Goal: Task Accomplishment & Management: Use online tool/utility

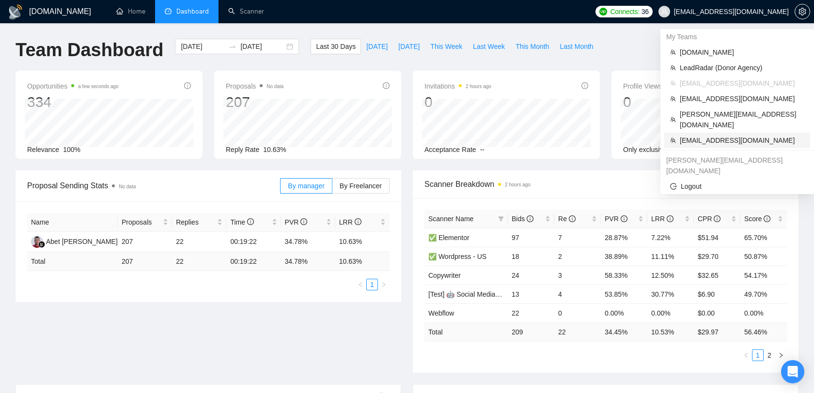
click at [716, 135] on span "[EMAIL_ADDRESS][DOMAIN_NAME]" at bounding box center [742, 140] width 124 height 11
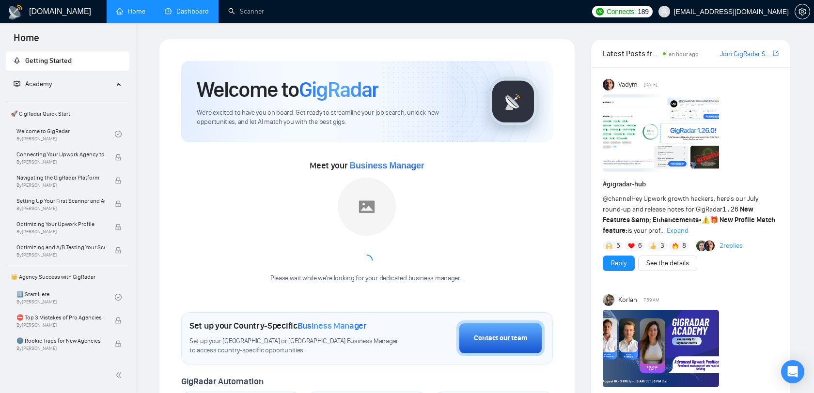
click at [186, 14] on link "Dashboard" at bounding box center [187, 11] width 44 height 8
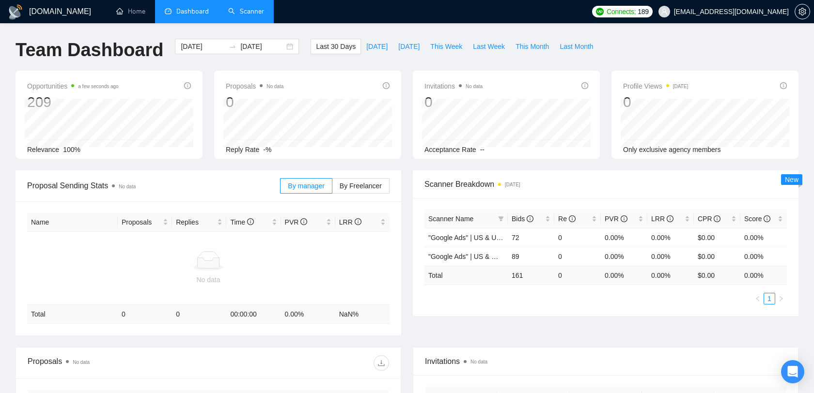
click at [232, 16] on link "Scanner" at bounding box center [246, 11] width 36 height 8
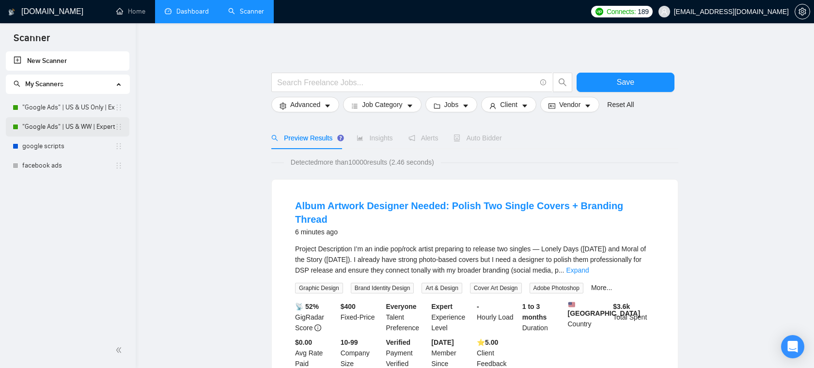
click at [79, 124] on link ""Google Ads" | US & WW | Expert" at bounding box center [68, 126] width 93 height 19
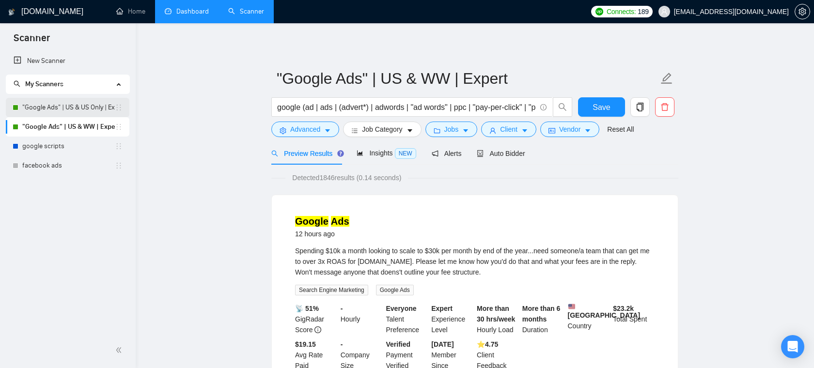
click at [78, 109] on link ""Google Ads" | US & US Only | Expert" at bounding box center [68, 107] width 93 height 19
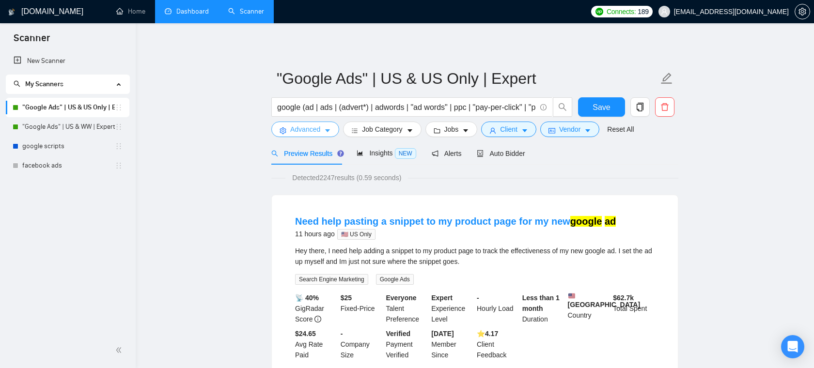
click at [323, 131] on button "Advanced" at bounding box center [305, 130] width 68 height 16
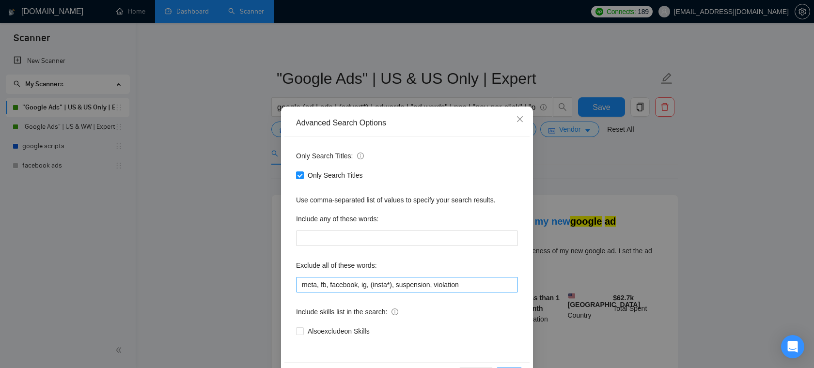
scroll to position [18, 0]
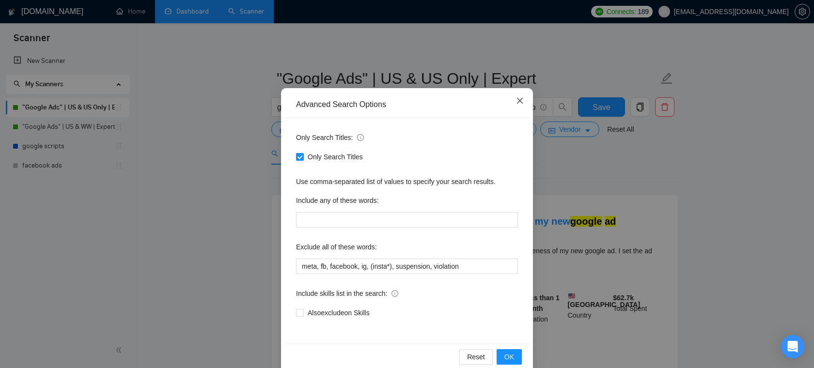
click at [517, 99] on icon "close" at bounding box center [520, 101] width 8 height 8
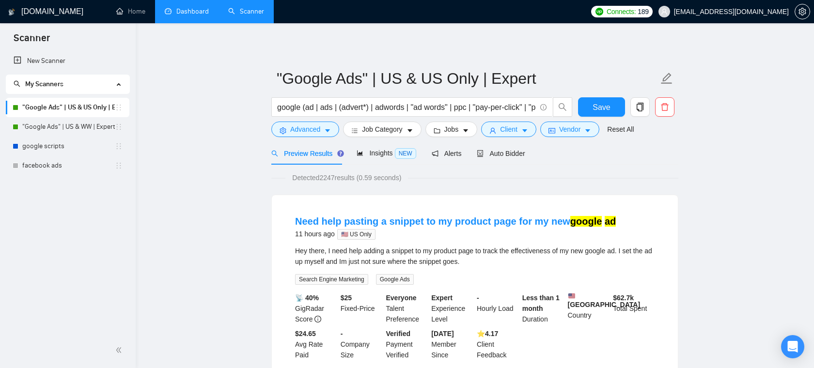
scroll to position [0, 0]
click at [509, 130] on span "Client" at bounding box center [508, 129] width 17 height 11
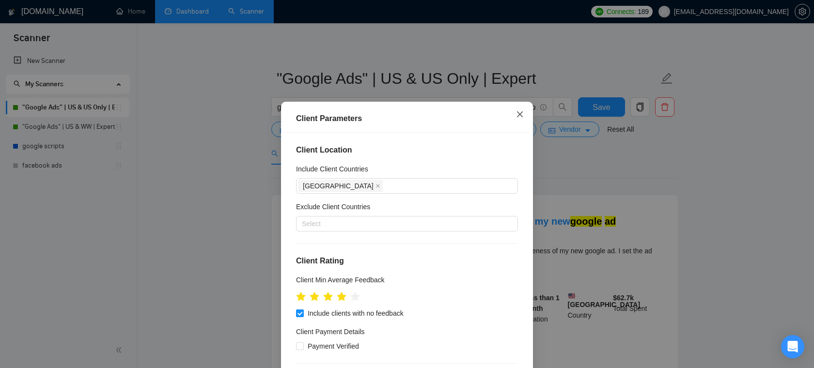
click at [521, 112] on icon "close" at bounding box center [520, 114] width 8 height 8
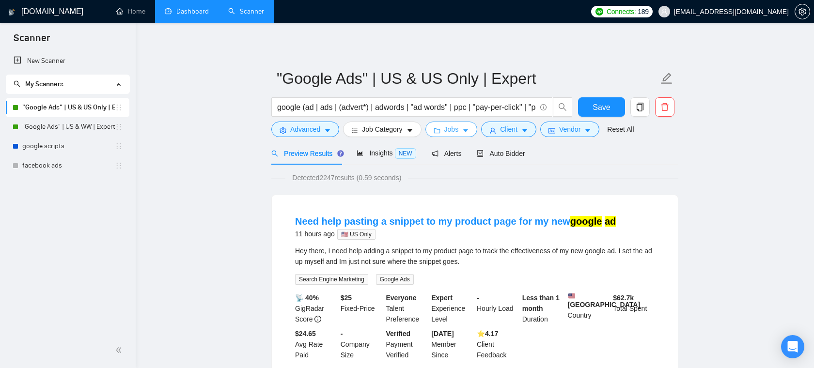
click at [459, 128] on span "Jobs" at bounding box center [451, 129] width 15 height 11
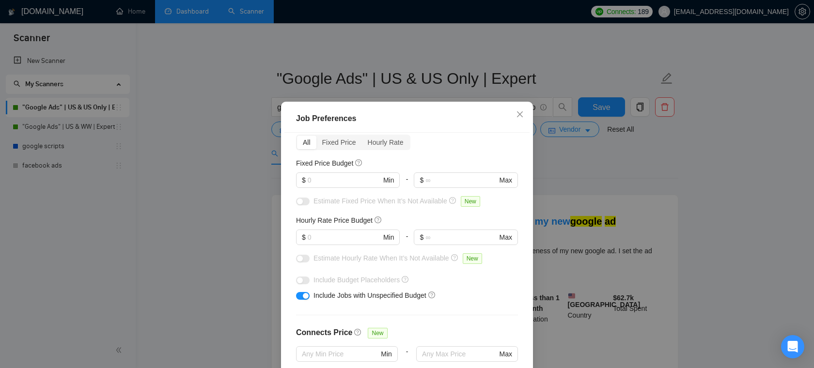
scroll to position [59, 0]
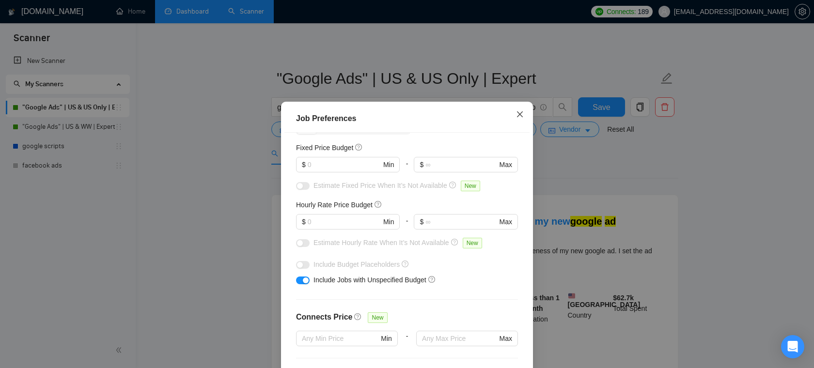
click at [520, 116] on icon "close" at bounding box center [520, 114] width 8 height 8
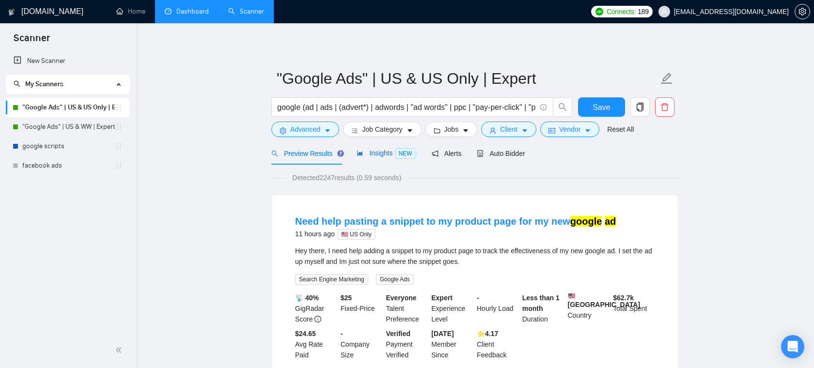
click at [368, 152] on span "Insights NEW" at bounding box center [386, 153] width 59 height 8
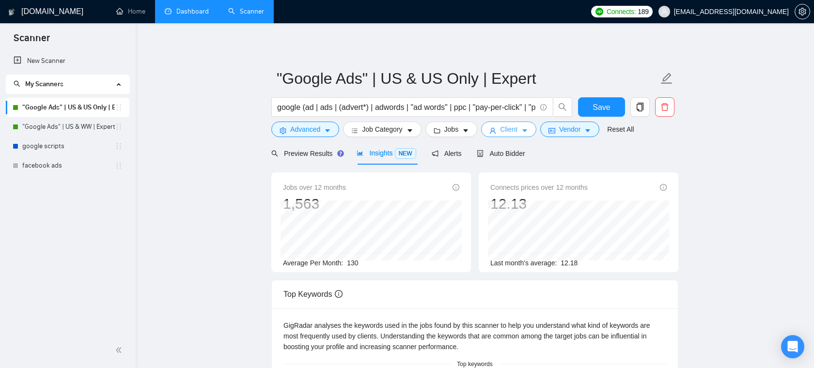
click at [515, 127] on span "Client" at bounding box center [508, 129] width 17 height 11
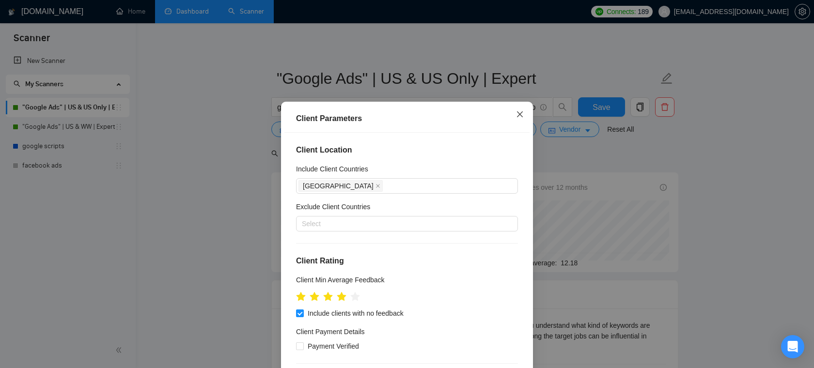
click at [520, 104] on span "Close" at bounding box center [520, 115] width 26 height 26
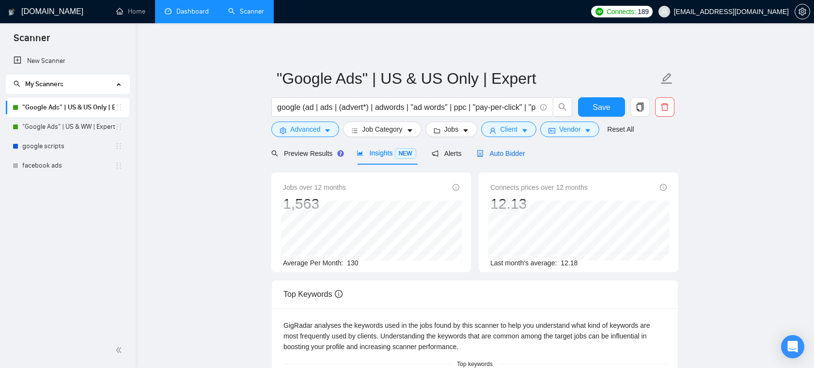
click at [490, 150] on span "Auto Bidder" at bounding box center [501, 154] width 48 height 8
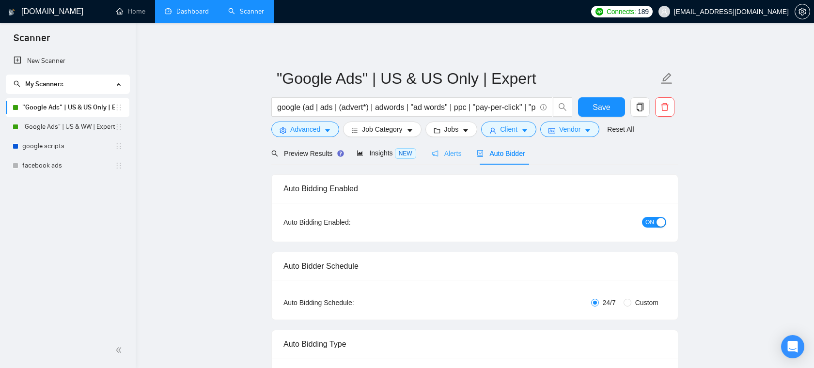
click at [448, 158] on div "Alerts" at bounding box center [447, 153] width 30 height 23
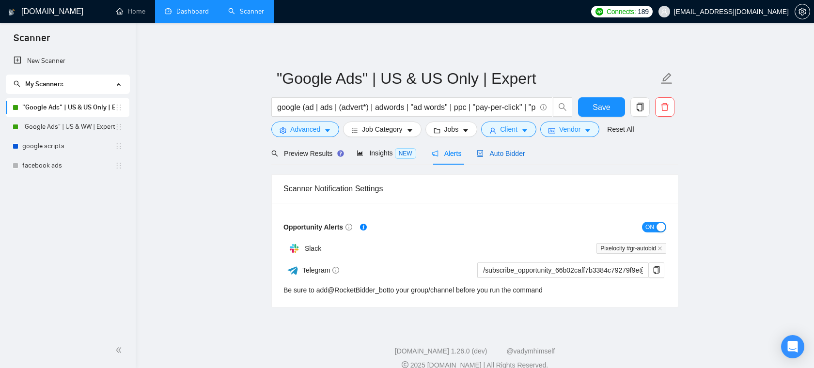
click at [520, 154] on span "Auto Bidder" at bounding box center [501, 154] width 48 height 8
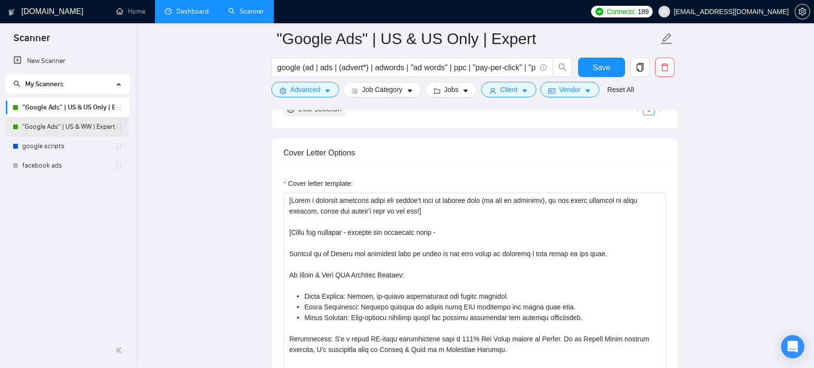
click at [88, 124] on link ""Google Ads" | US & WW | Expert" at bounding box center [68, 126] width 93 height 19
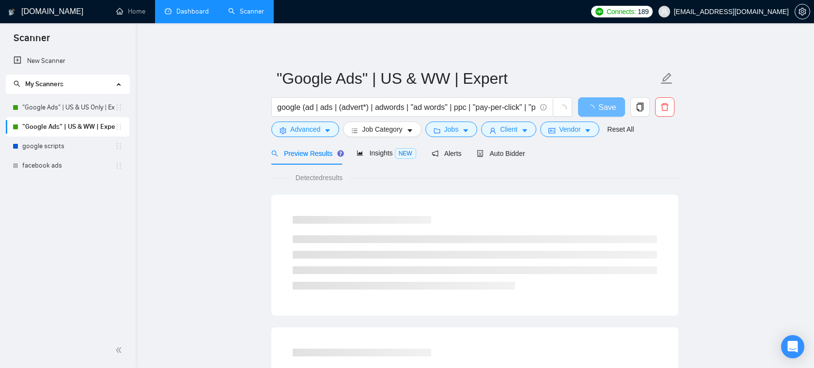
click at [761, 12] on span "[EMAIL_ADDRESS][DOMAIN_NAME]" at bounding box center [731, 12] width 115 height 0
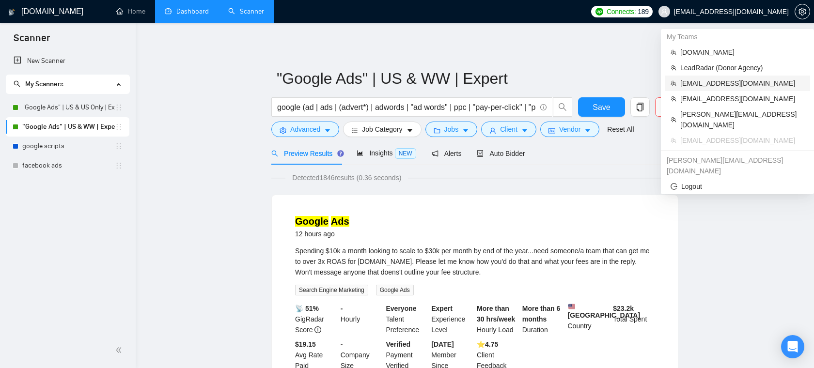
click at [716, 78] on span "[EMAIL_ADDRESS][DOMAIN_NAME]" at bounding box center [742, 83] width 124 height 11
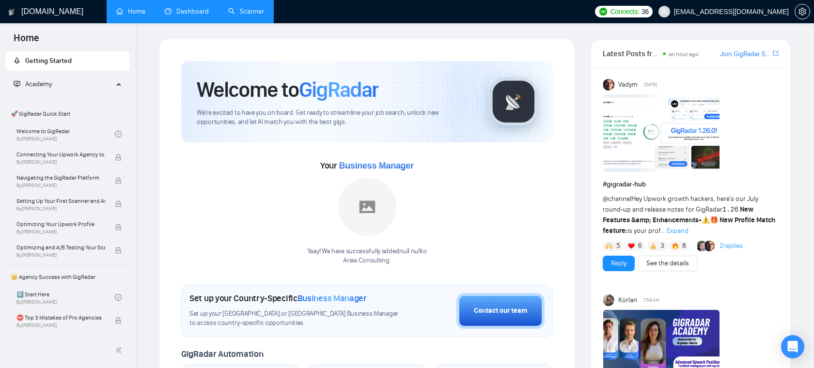
click at [192, 12] on link "Dashboard" at bounding box center [187, 11] width 44 height 8
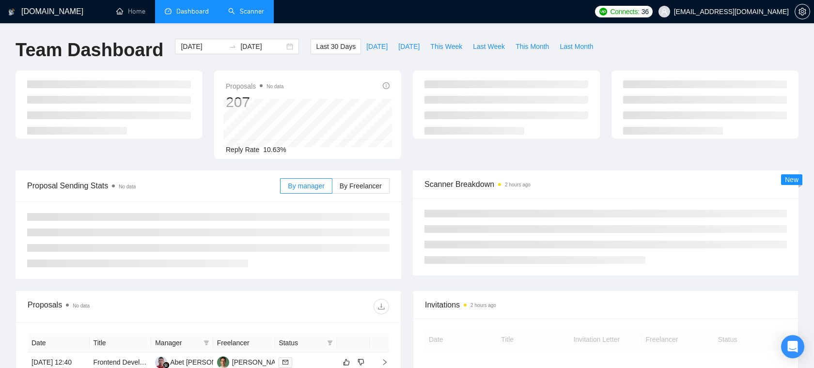
click at [259, 15] on link "Scanner" at bounding box center [246, 11] width 36 height 8
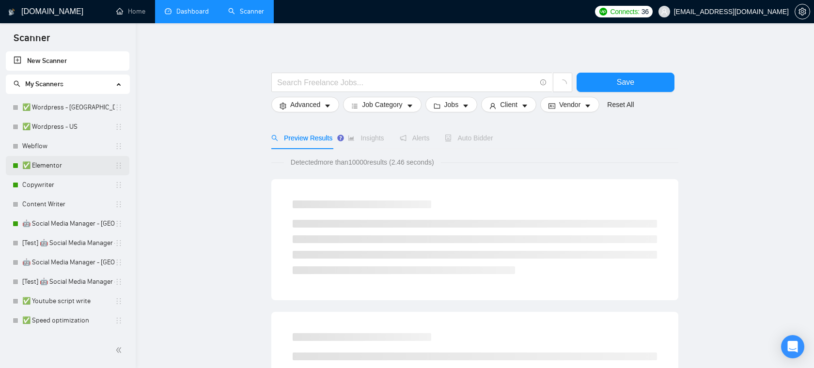
click at [72, 161] on link "✅ Elementor" at bounding box center [68, 165] width 93 height 19
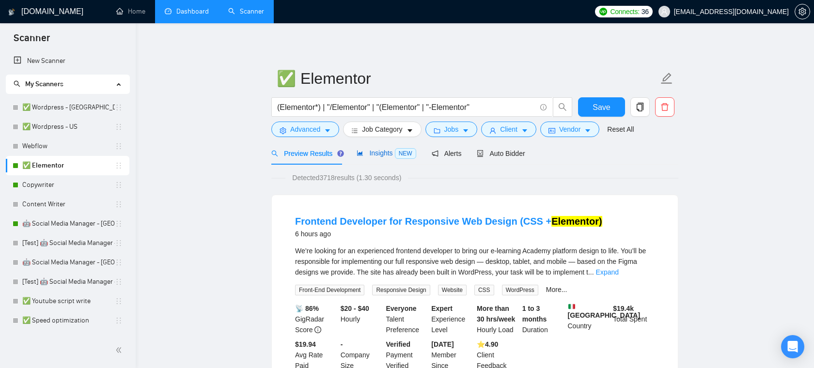
click at [375, 152] on span "Insights NEW" at bounding box center [386, 153] width 59 height 8
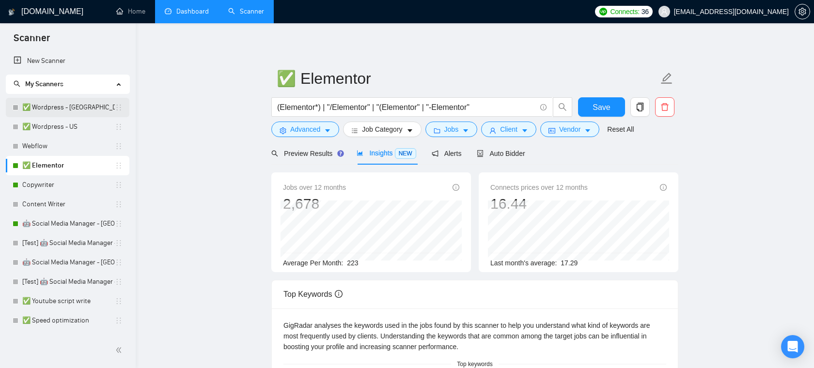
click at [64, 104] on link "✅ Wordpress - [GEOGRAPHIC_DATA]" at bounding box center [68, 107] width 93 height 19
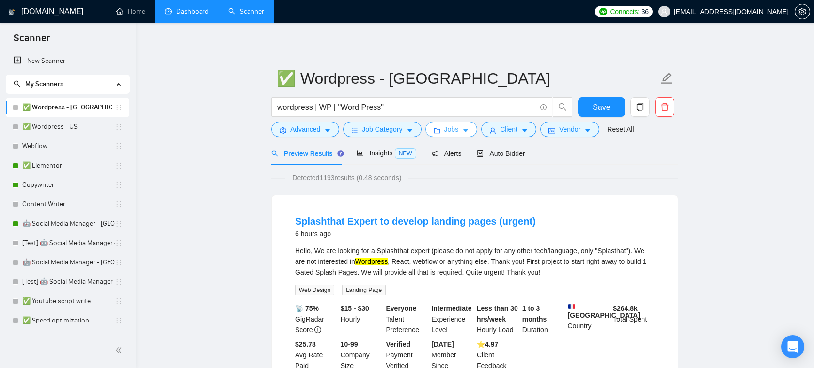
click at [459, 132] on span "Jobs" at bounding box center [451, 129] width 15 height 11
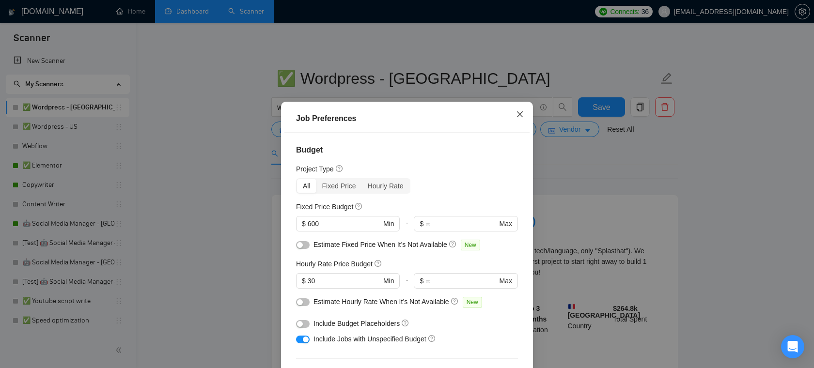
click at [518, 116] on icon "close" at bounding box center [520, 114] width 6 height 6
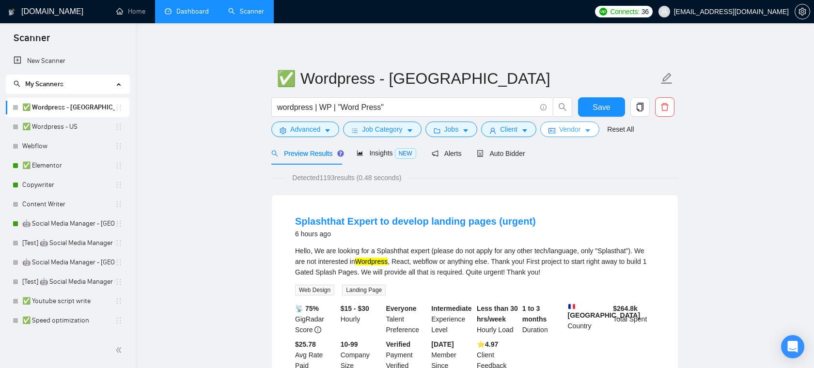
click at [575, 131] on span "Vendor" at bounding box center [569, 129] width 21 height 11
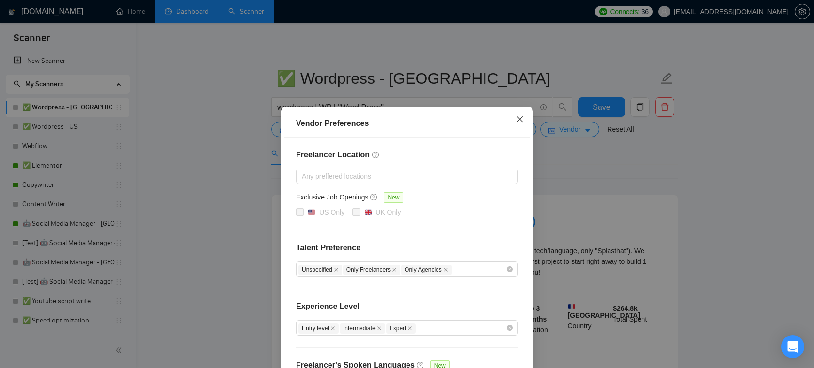
click at [513, 118] on span "Close" at bounding box center [520, 120] width 26 height 26
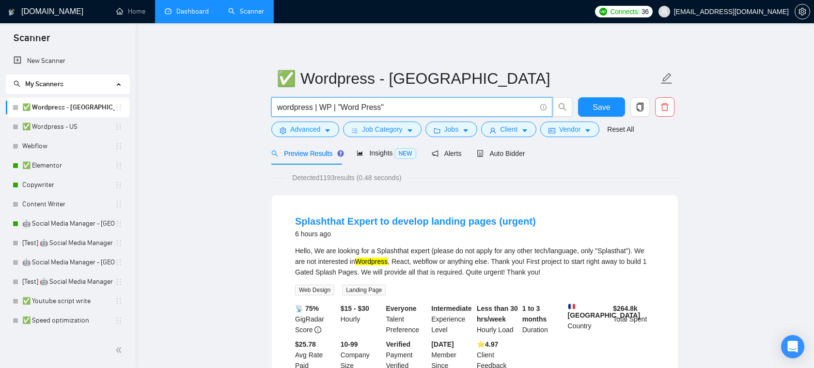
click at [393, 106] on input "wordpress | WP | "Word Press"" at bounding box center [406, 107] width 259 height 12
click at [358, 106] on input "wordpress | WP | "Word Press"" at bounding box center [406, 107] width 259 height 12
click at [325, 109] on input "wordpress | WP | "Word Press"" at bounding box center [406, 107] width 259 height 12
click at [406, 104] on input "wordpress | WP | "Word Press"" at bounding box center [406, 107] width 259 height 12
click at [41, 168] on link "✅ Elementor" at bounding box center [68, 165] width 93 height 19
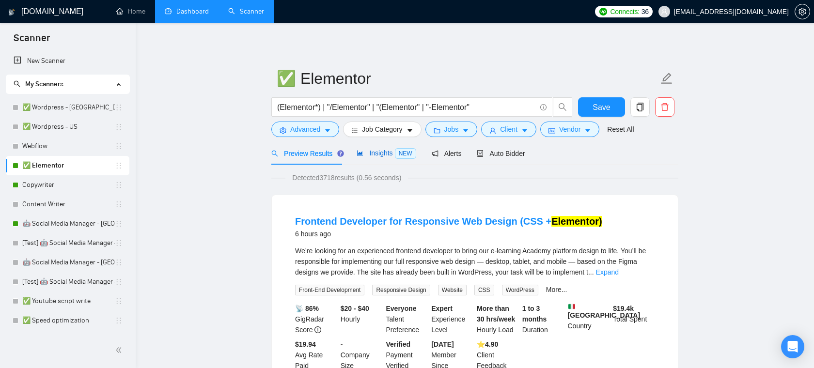
click at [388, 153] on span "Insights NEW" at bounding box center [386, 153] width 59 height 8
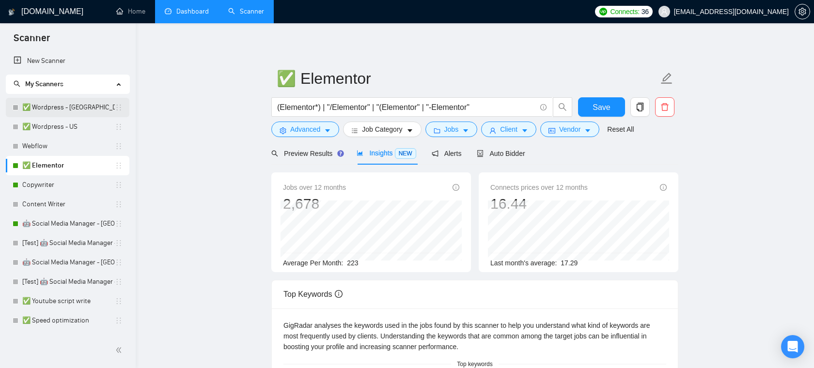
click at [70, 109] on link "✅ Wordpress - [GEOGRAPHIC_DATA]" at bounding box center [68, 107] width 93 height 19
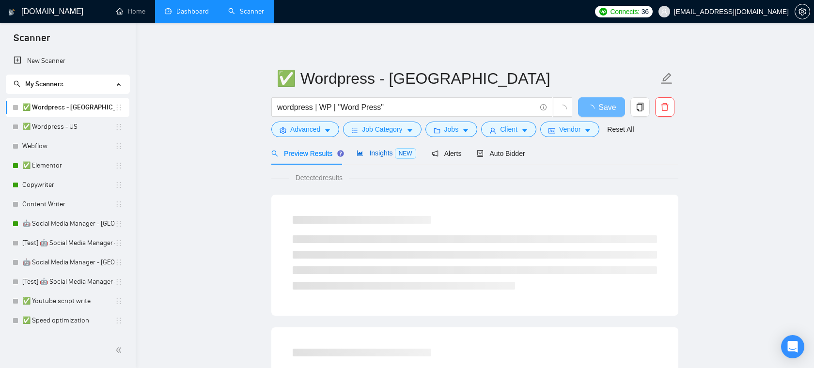
click at [385, 155] on span "Insights NEW" at bounding box center [386, 153] width 59 height 8
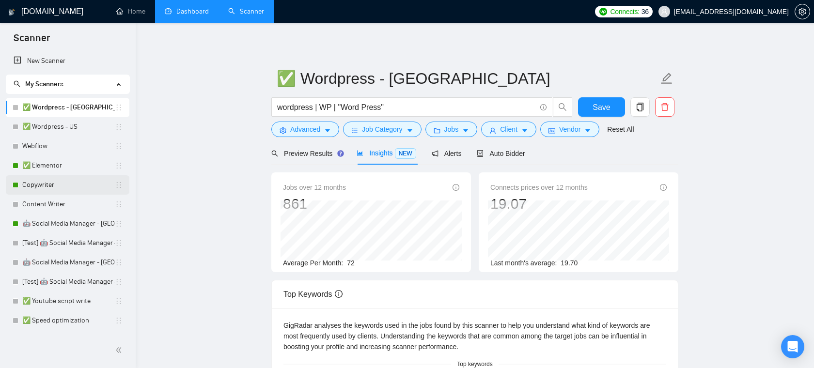
click at [54, 182] on link "Copywriter" at bounding box center [68, 184] width 93 height 19
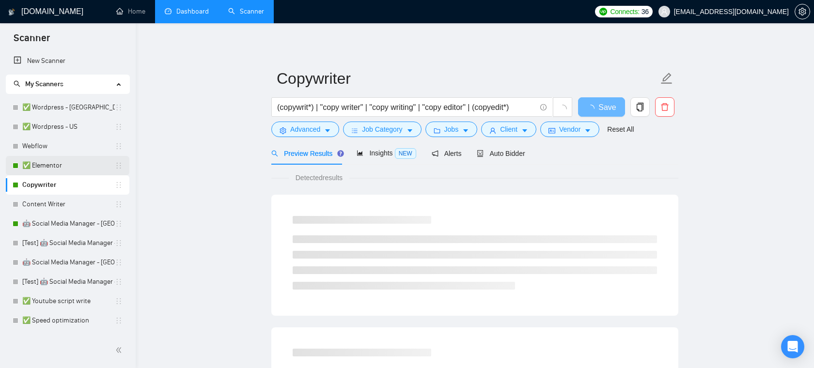
click at [50, 171] on link "✅ Elementor" at bounding box center [68, 165] width 93 height 19
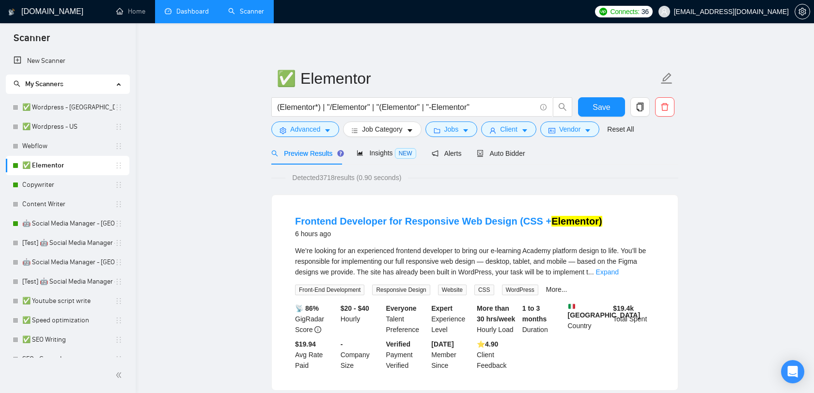
click at [188, 8] on link "Dashboard" at bounding box center [187, 11] width 44 height 8
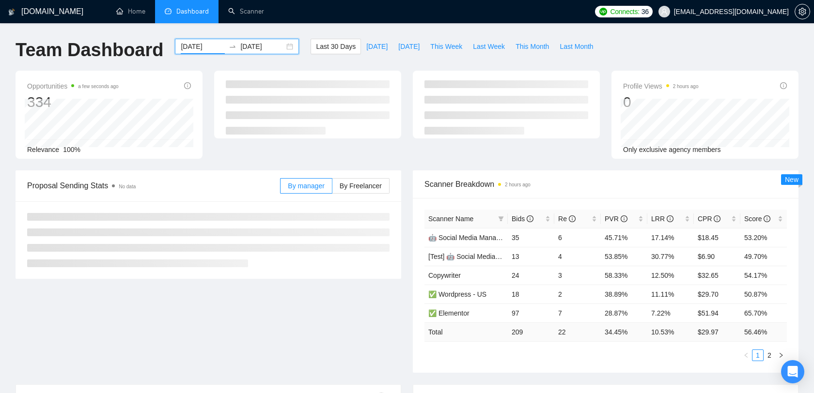
click at [205, 50] on input "[DATE]" at bounding box center [203, 46] width 44 height 11
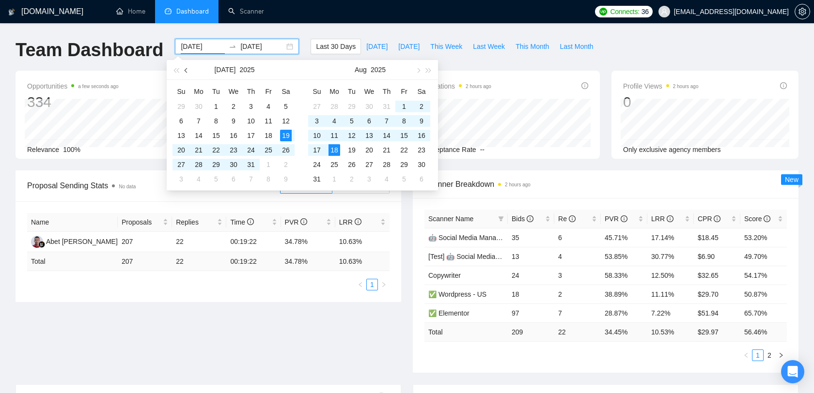
click at [184, 72] on button "button" at bounding box center [186, 69] width 11 height 19
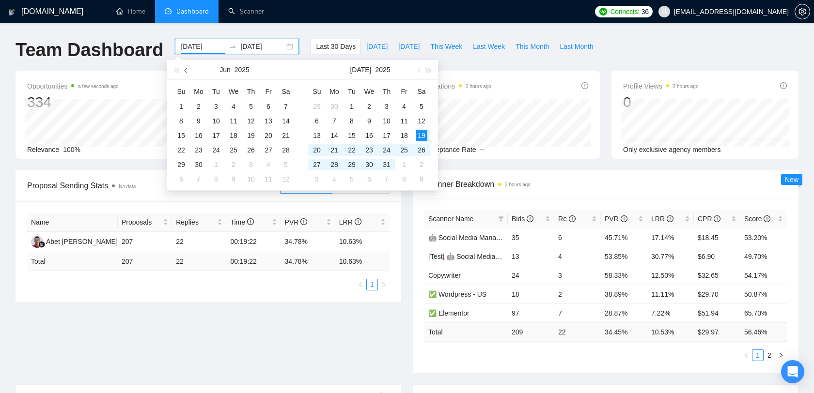
click at [184, 72] on button "button" at bounding box center [186, 69] width 11 height 19
type input "[DATE]"
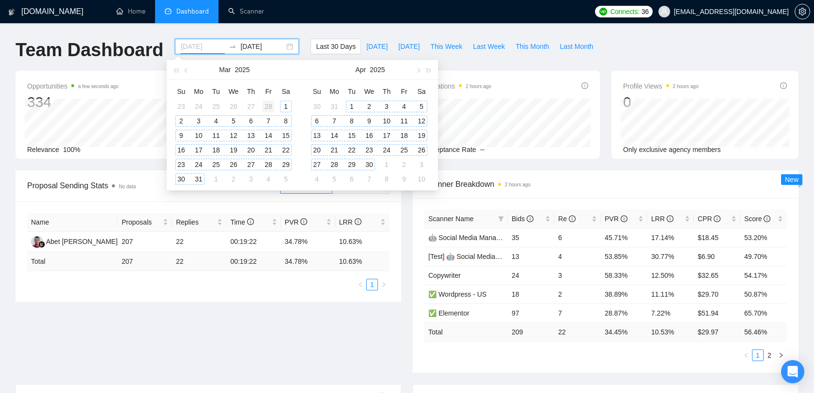
click at [288, 108] on div "1" at bounding box center [286, 107] width 12 height 12
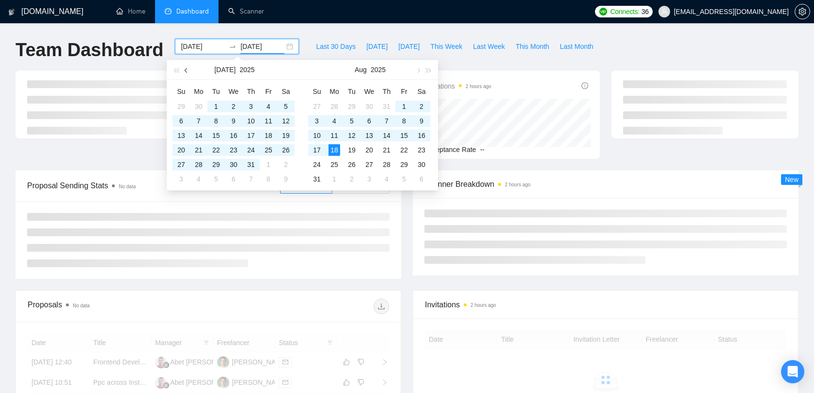
click at [190, 70] on button "button" at bounding box center [186, 69] width 11 height 19
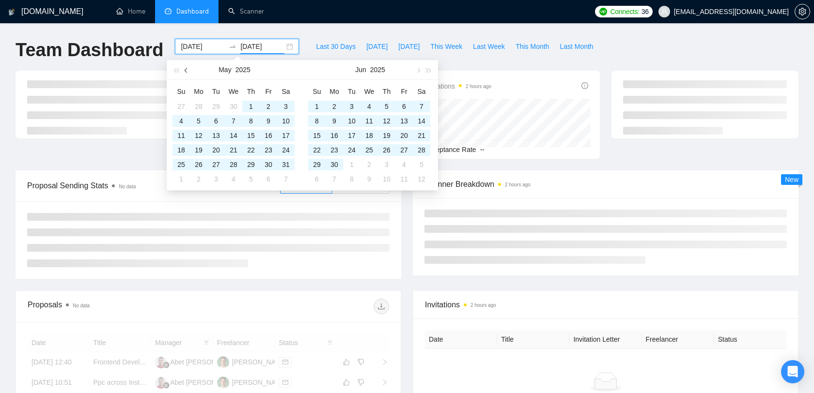
click at [190, 70] on button "button" at bounding box center [186, 69] width 11 height 19
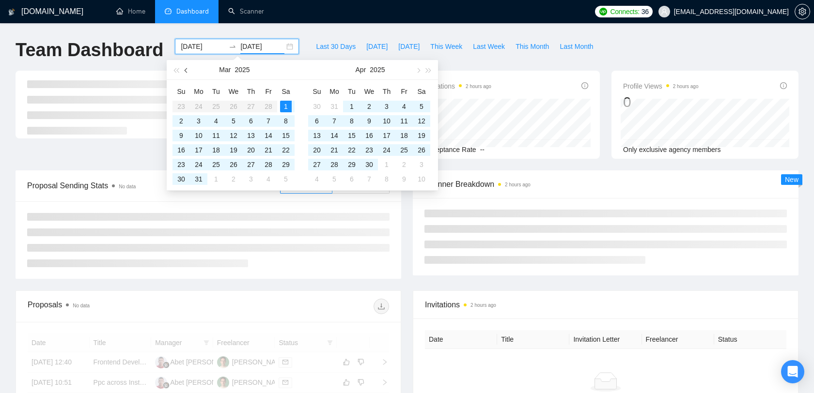
click at [190, 70] on button "button" at bounding box center [186, 69] width 11 height 19
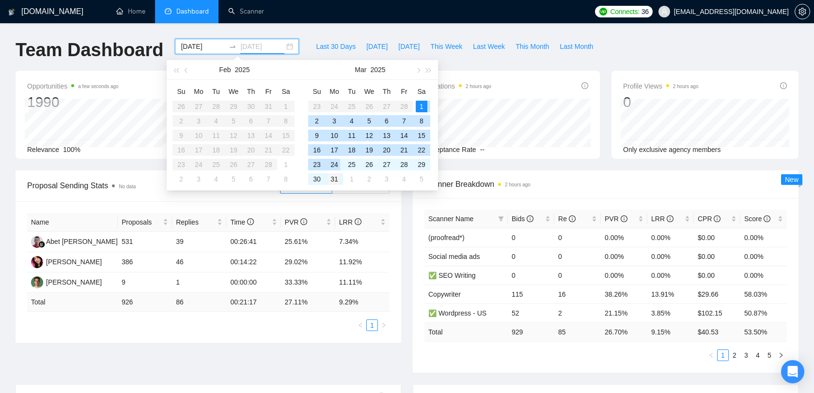
type input "[DATE]"
click at [339, 175] on div "31" at bounding box center [334, 179] width 12 height 12
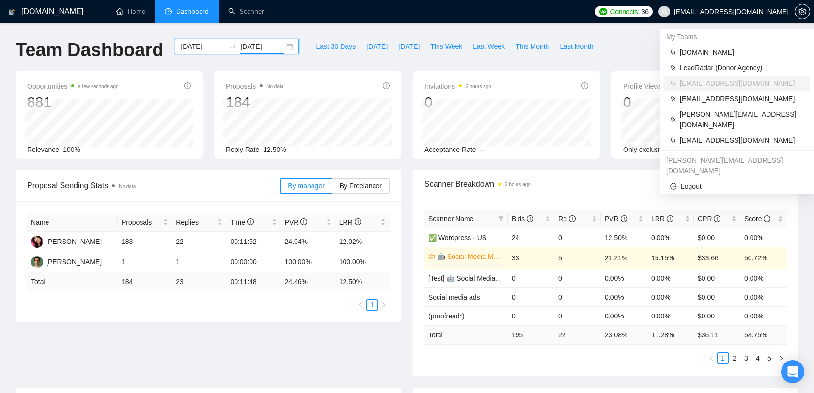
click at [769, 12] on span "[EMAIL_ADDRESS][DOMAIN_NAME]" at bounding box center [731, 12] width 115 height 0
click at [706, 135] on span "[EMAIL_ADDRESS][DOMAIN_NAME]" at bounding box center [742, 140] width 124 height 11
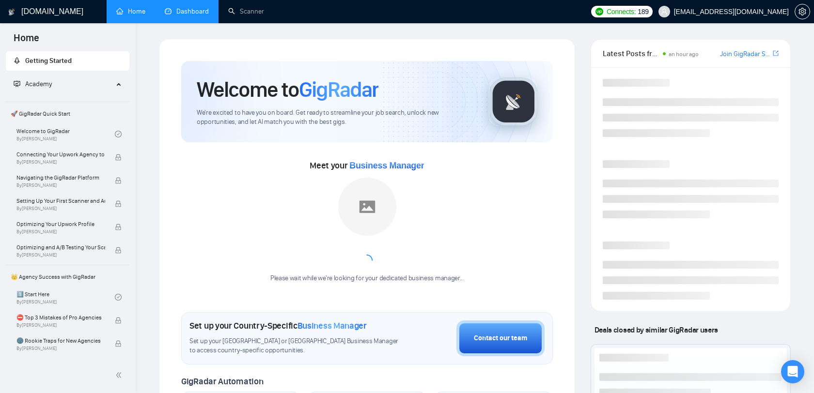
click at [186, 12] on link "Dashboard" at bounding box center [187, 11] width 44 height 8
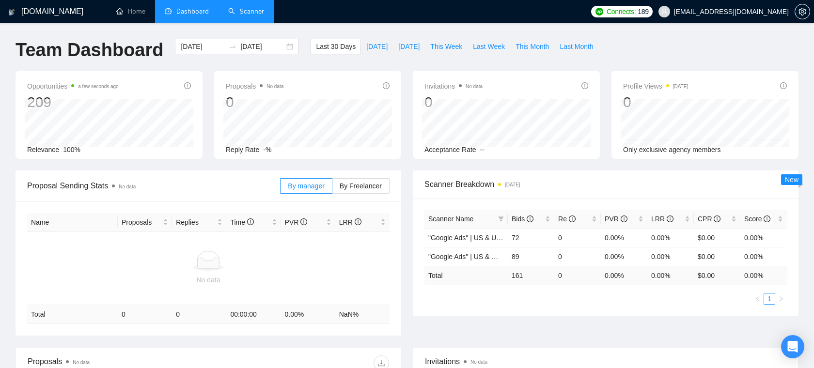
click at [243, 16] on link "Scanner" at bounding box center [246, 11] width 36 height 8
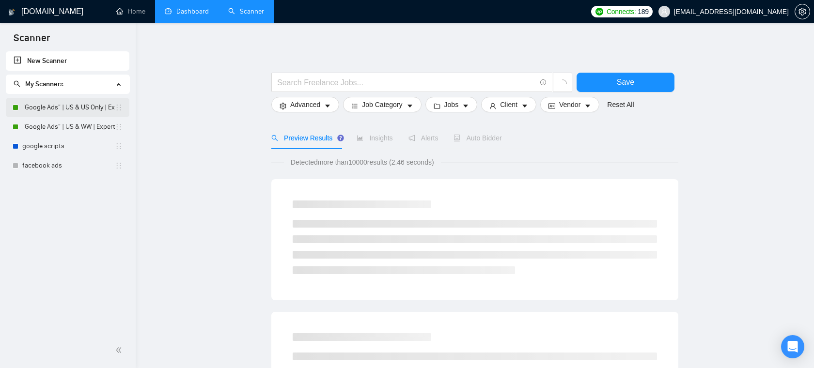
click at [72, 114] on link ""Google Ads" | US & US Only | Expert" at bounding box center [68, 107] width 93 height 19
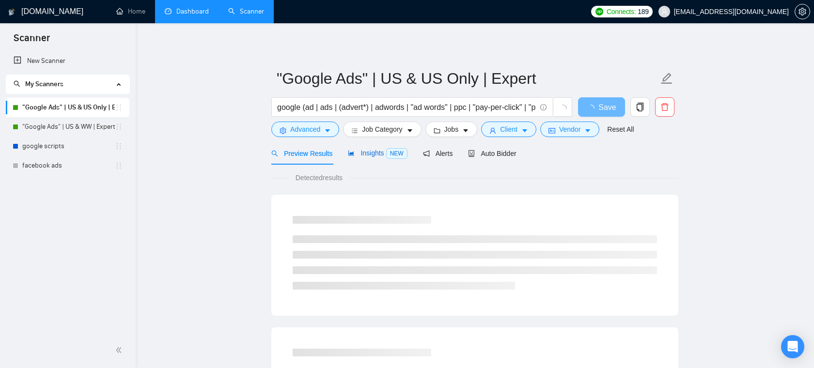
click at [368, 155] on span "Insights NEW" at bounding box center [377, 153] width 59 height 8
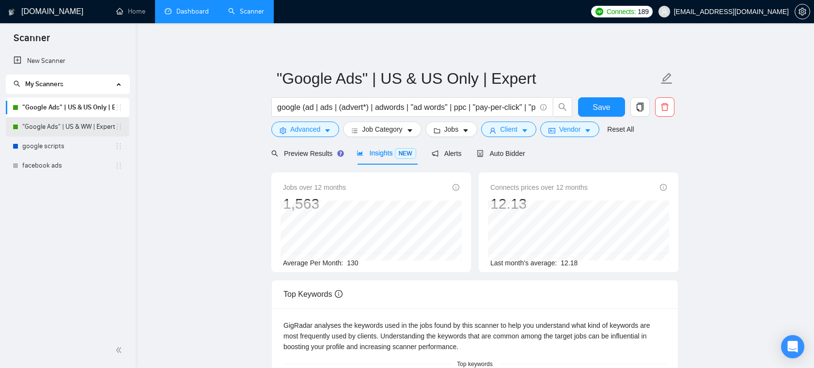
click at [92, 130] on link ""Google Ads" | US & WW | Expert" at bounding box center [68, 126] width 93 height 19
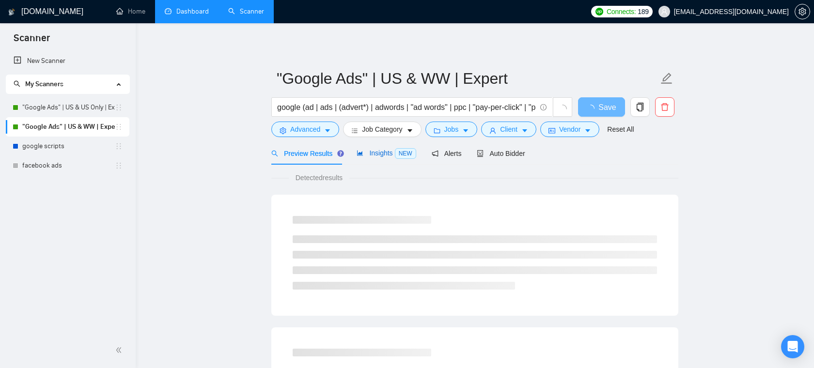
click at [391, 154] on span "Insights NEW" at bounding box center [386, 153] width 59 height 8
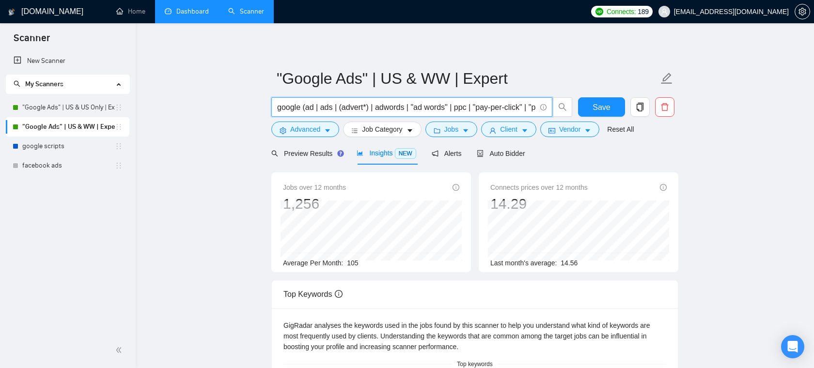
click at [473, 111] on input "google (ad | ads | (advert*) | adwords | "ad words" | ppc | "pay-per-click" | "…" at bounding box center [406, 107] width 259 height 12
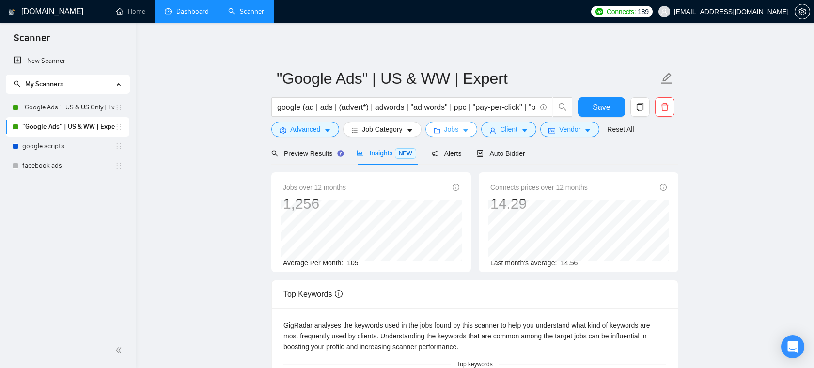
click at [473, 132] on button "Jobs" at bounding box center [451, 130] width 52 height 16
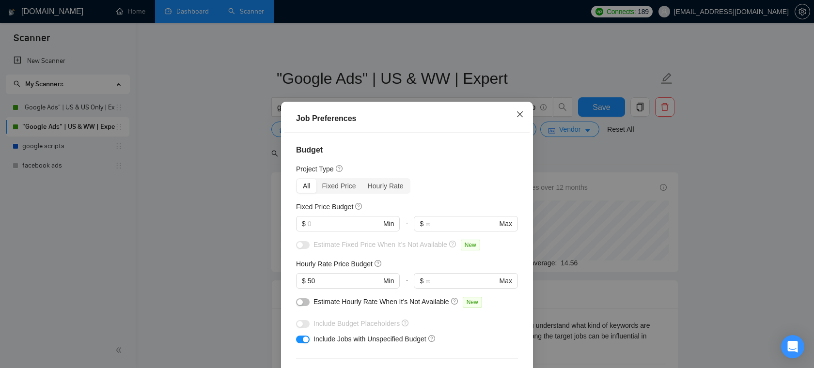
click at [530, 116] on span "Close" at bounding box center [520, 115] width 26 height 26
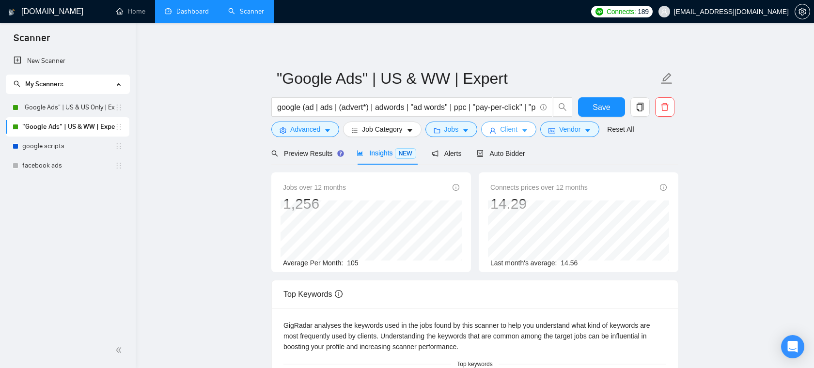
click at [523, 125] on button "Client" at bounding box center [508, 130] width 55 height 16
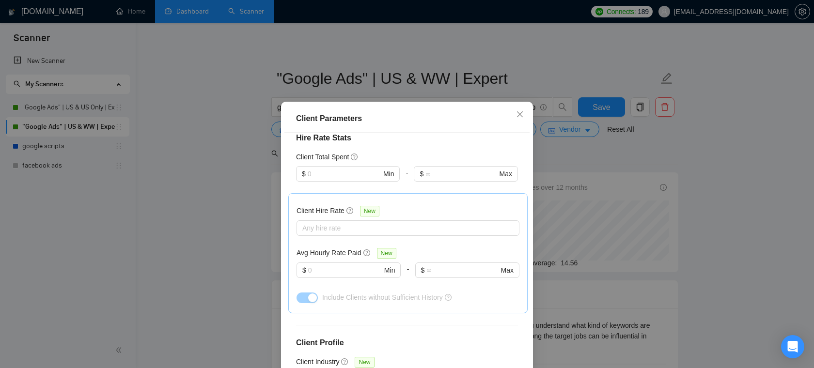
scroll to position [244, 0]
click at [525, 109] on span "Close" at bounding box center [520, 115] width 26 height 26
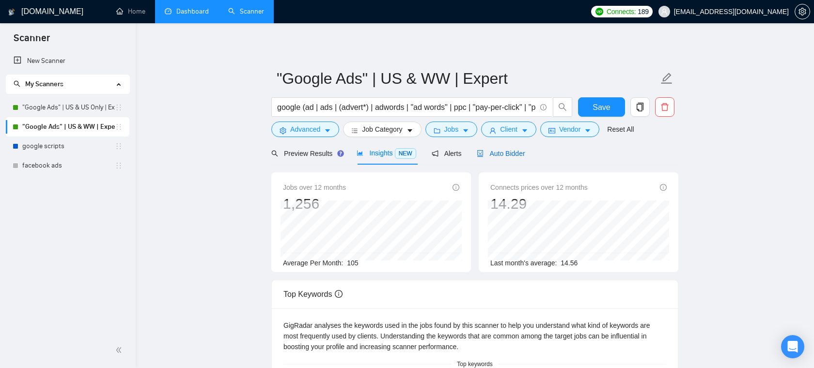
click at [512, 153] on span "Auto Bidder" at bounding box center [501, 154] width 48 height 8
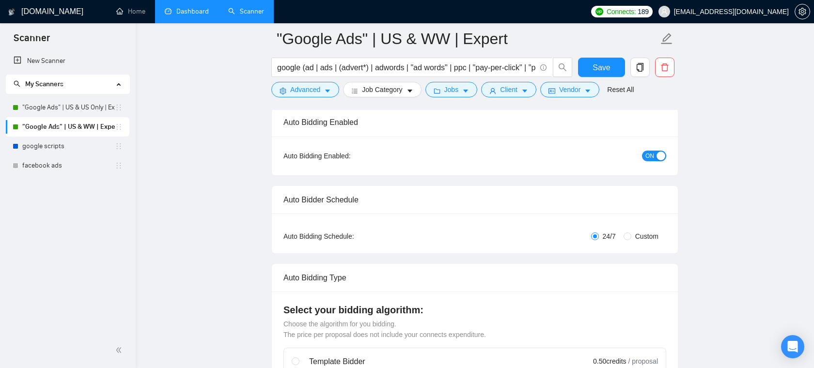
scroll to position [86, 0]
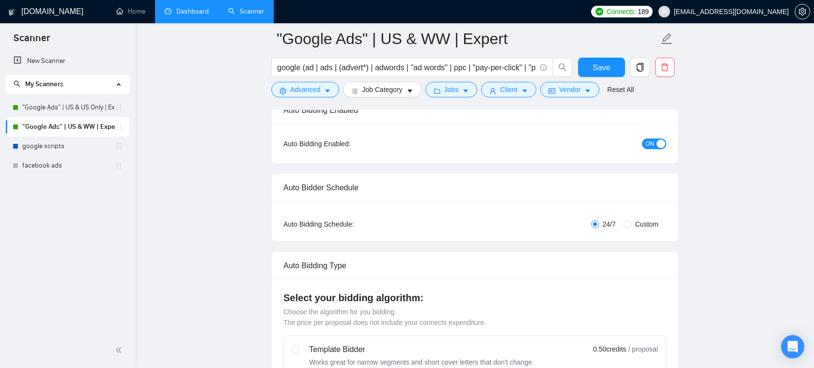
click at [631, 216] on div "Auto Bidding Type: Automated (recommended) Semi-automated Auto Bidding Schedule…" at bounding box center [475, 222] width 406 height 40
click at [629, 224] on input "Custom" at bounding box center [627, 224] width 8 height 8
radio input "true"
radio input "false"
checkbox input "true"
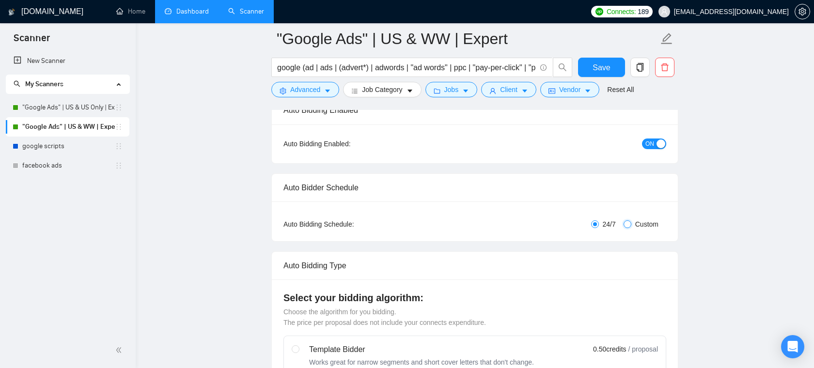
checkbox input "true"
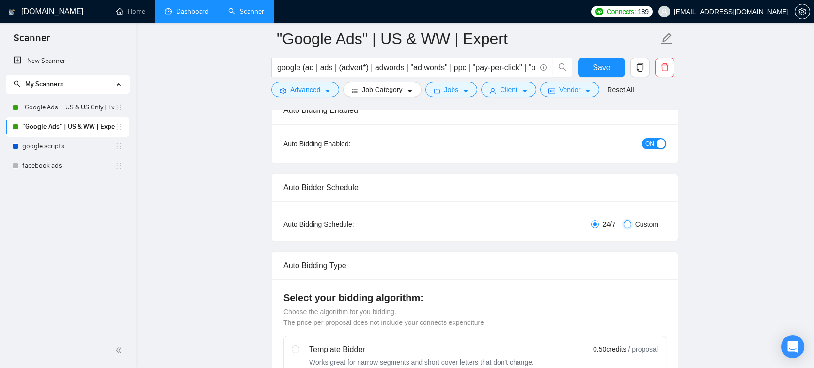
checkbox input "true"
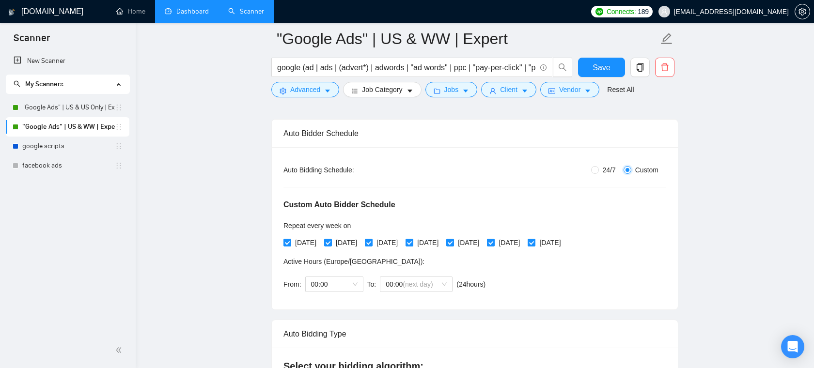
scroll to position [142, 0]
click at [602, 170] on span "24/7" at bounding box center [609, 168] width 21 height 11
click at [599, 170] on input "24/7" at bounding box center [595, 169] width 8 height 8
radio input "true"
radio input "false"
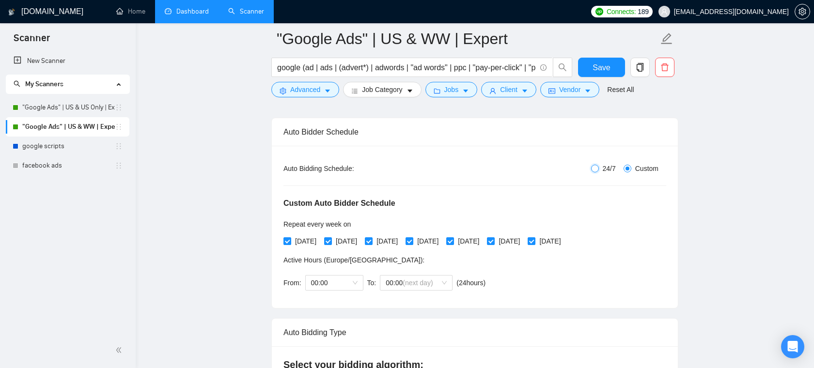
checkbox input "false"
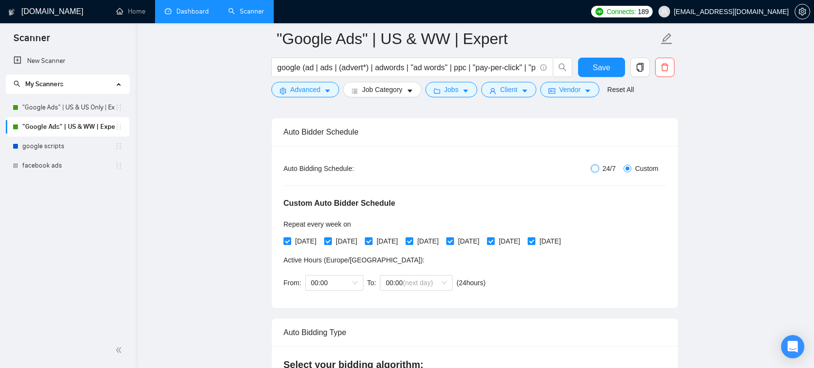
checkbox input "false"
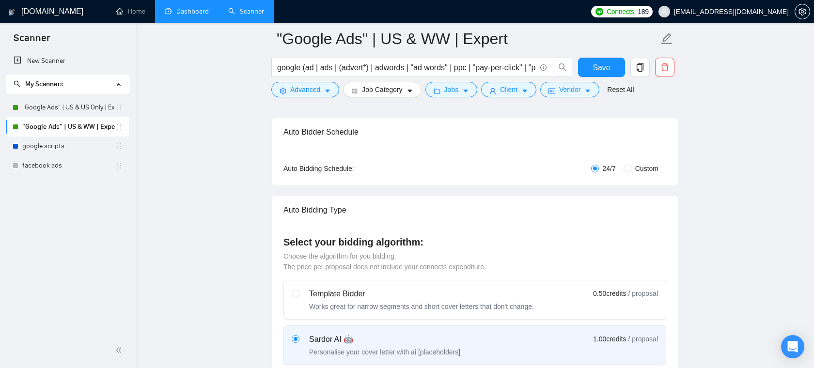
click at [631, 167] on span "Custom" at bounding box center [646, 168] width 31 height 11
click at [630, 167] on input "Custom" at bounding box center [627, 169] width 8 height 8
radio input "true"
radio input "false"
checkbox input "true"
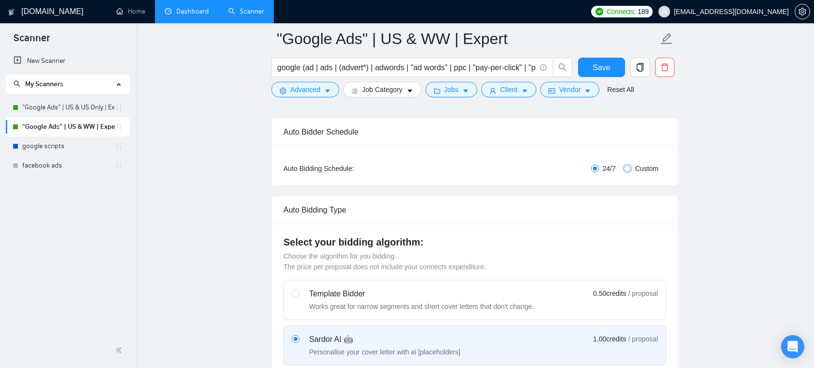
checkbox input "true"
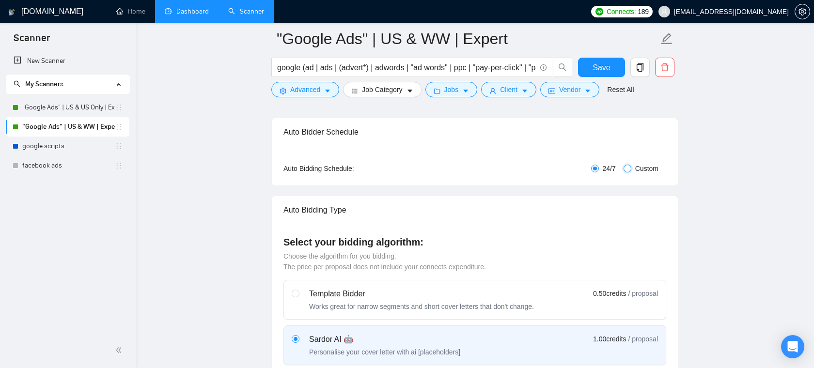
checkbox input "true"
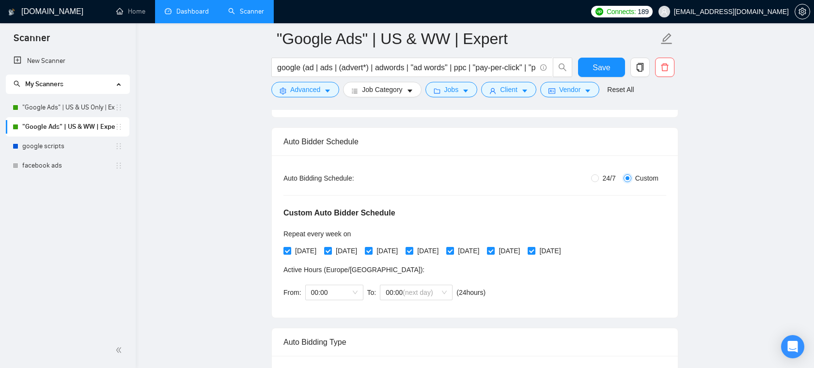
scroll to position [0, 0]
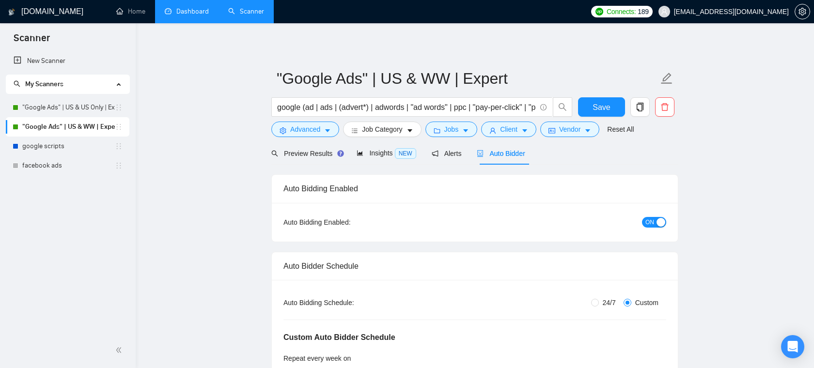
click at [600, 305] on span "24/7" at bounding box center [609, 302] width 21 height 11
click at [599, 305] on input "24/7" at bounding box center [595, 303] width 8 height 8
radio input "true"
radio input "false"
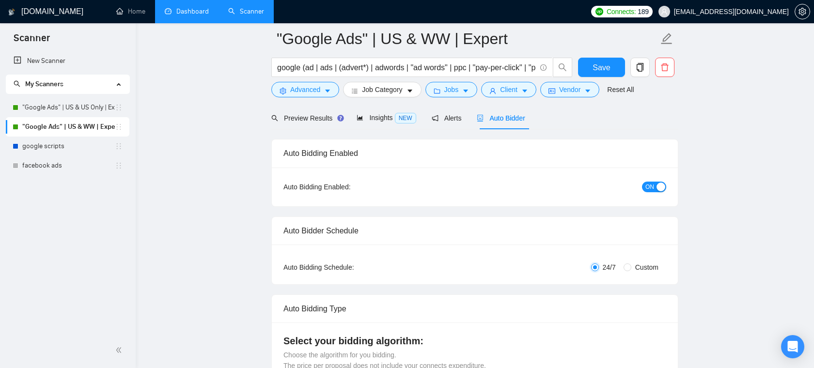
scroll to position [15, 0]
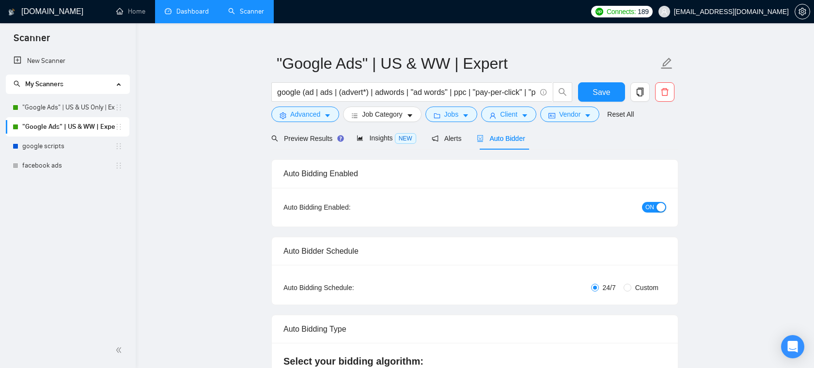
click at [189, 13] on link "Dashboard" at bounding box center [187, 11] width 44 height 8
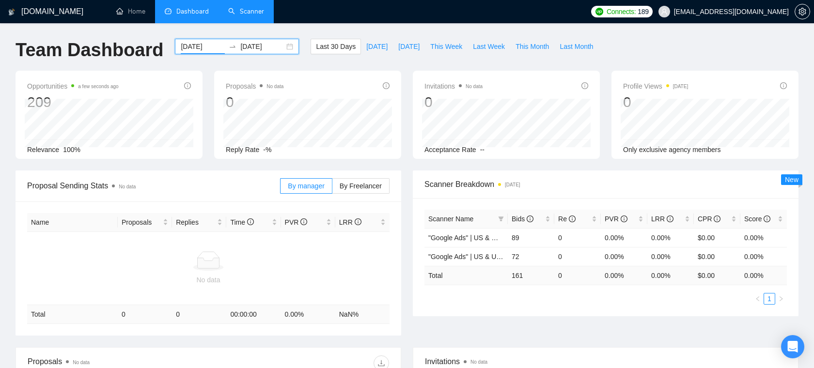
click at [210, 49] on input "[DATE]" at bounding box center [203, 46] width 44 height 11
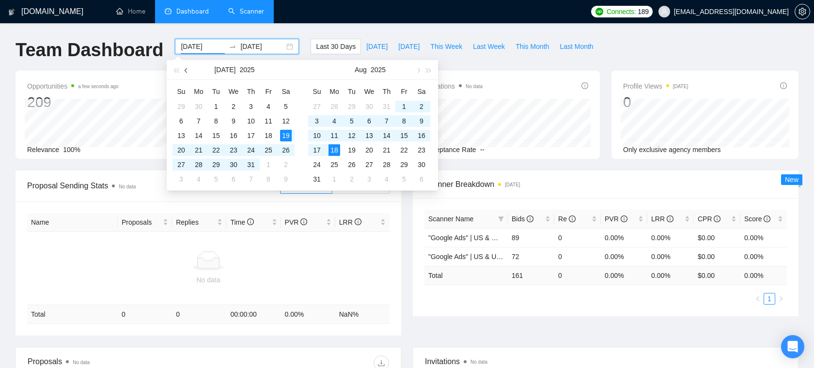
click at [187, 69] on span "button" at bounding box center [187, 70] width 5 height 5
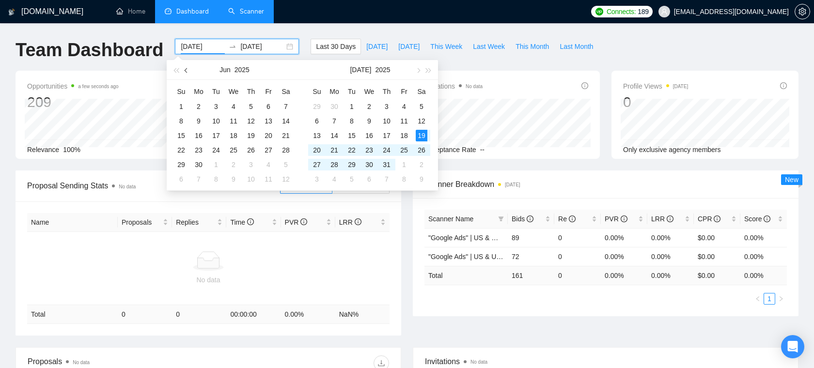
click at [187, 69] on span "button" at bounding box center [187, 70] width 5 height 5
type input "[DATE]"
click at [219, 103] on div "1" at bounding box center [216, 107] width 12 height 12
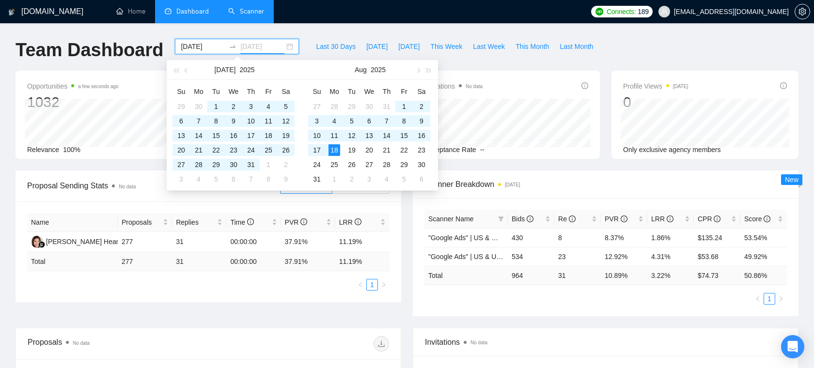
type input "[DATE]"
click at [128, 173] on div "Proposal Sending Stats No data" at bounding box center [153, 186] width 253 height 28
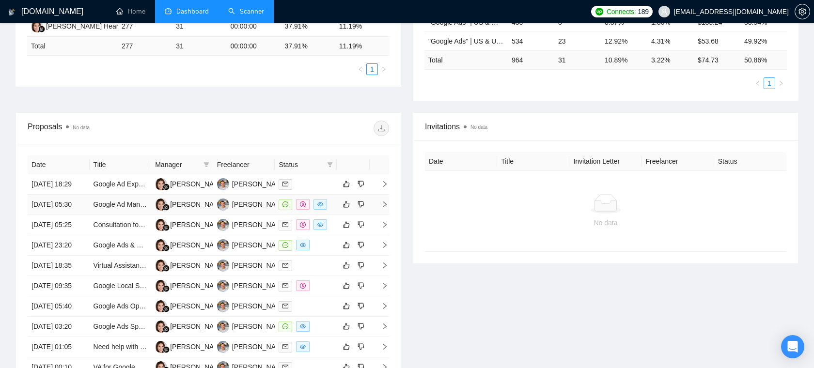
scroll to position [227, 0]
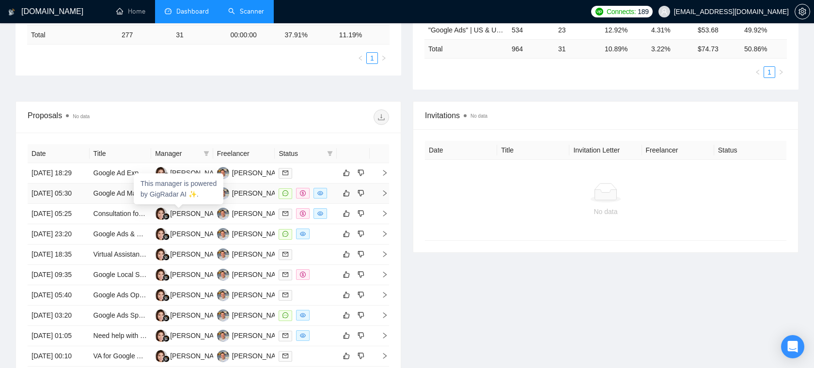
click at [193, 200] on div "[PERSON_NAME] Heart" at bounding box center [199, 193] width 89 height 12
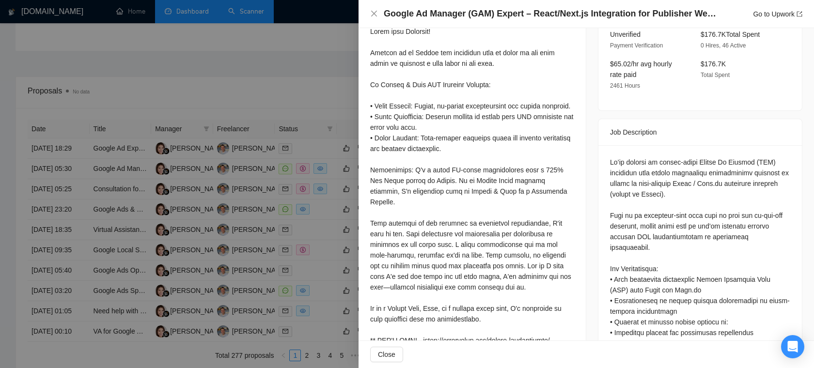
scroll to position [307, 0]
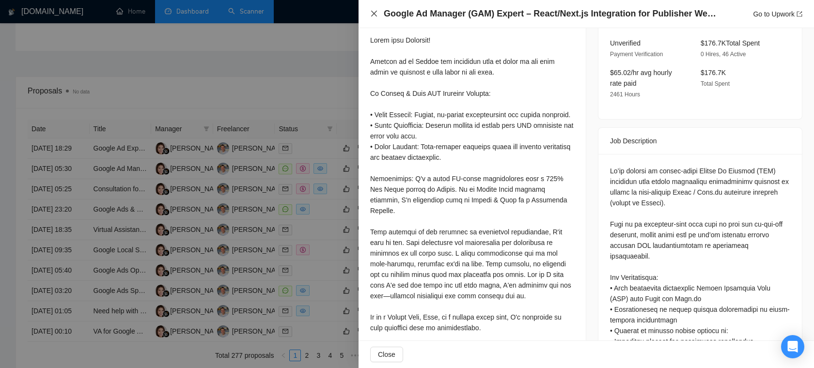
click at [375, 11] on icon "close" at bounding box center [374, 14] width 8 height 8
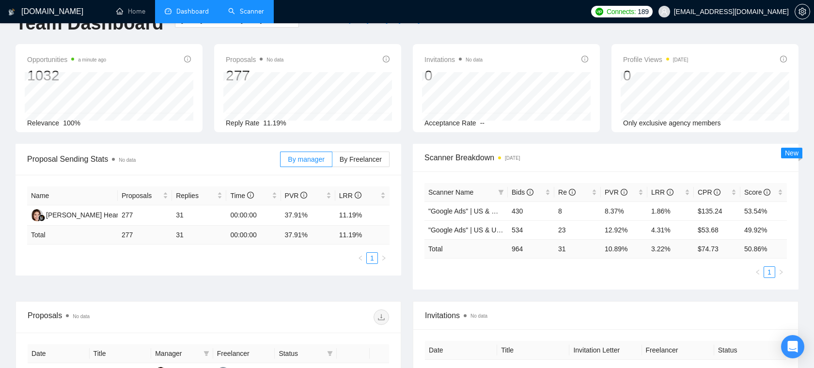
scroll to position [0, 0]
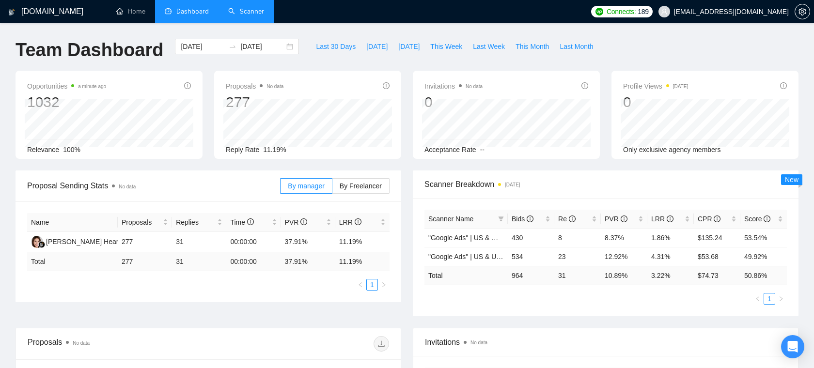
click at [394, 32] on div "[DOMAIN_NAME] Home Dashboard Scanner Connects: 189 [EMAIL_ADDRESS][DOMAIN_NAME]…" at bounding box center [407, 355] width 814 height 711
click at [235, 16] on link "Scanner" at bounding box center [246, 11] width 36 height 8
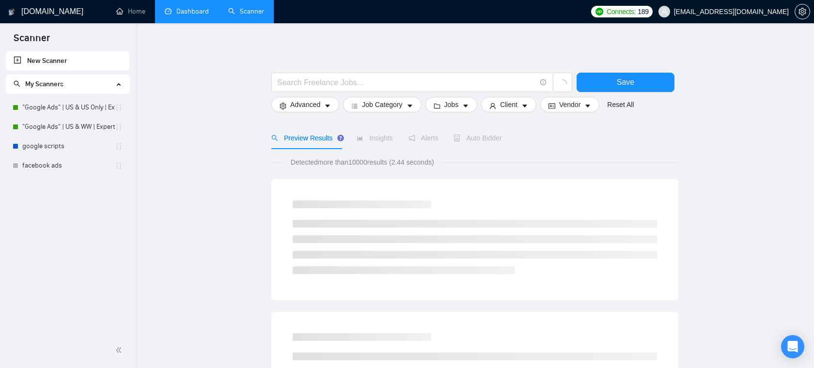
click at [761, 12] on span "[EMAIL_ADDRESS][DOMAIN_NAME]" at bounding box center [731, 12] width 115 height 0
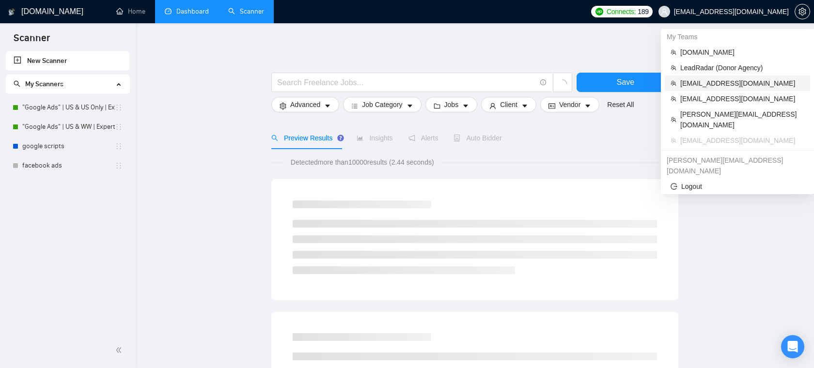
click at [728, 80] on span "[EMAIL_ADDRESS][DOMAIN_NAME]" at bounding box center [742, 83] width 124 height 11
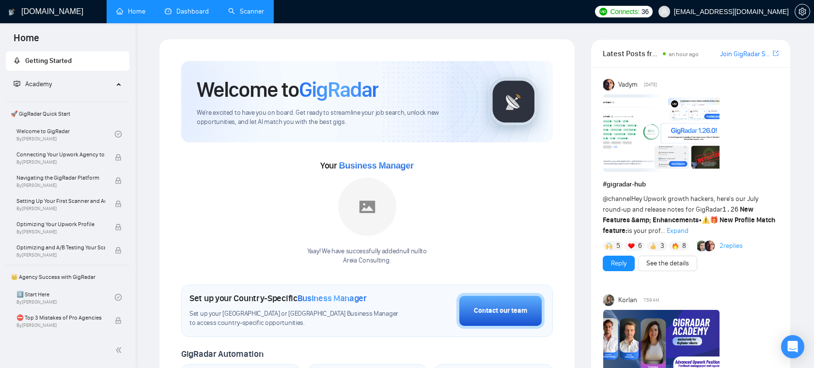
click at [245, 11] on link "Scanner" at bounding box center [246, 11] width 36 height 8
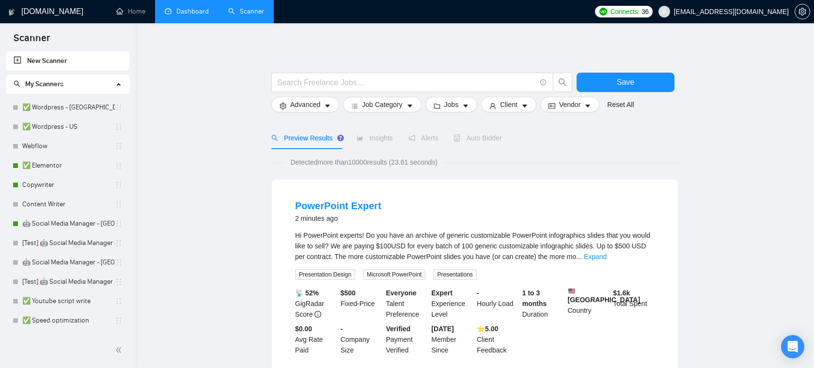
click at [46, 157] on link "✅ Elementor" at bounding box center [68, 165] width 93 height 19
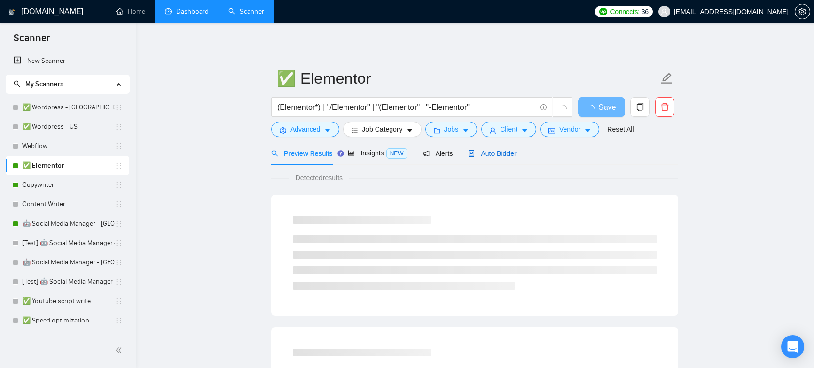
click at [502, 152] on span "Auto Bidder" at bounding box center [492, 154] width 48 height 8
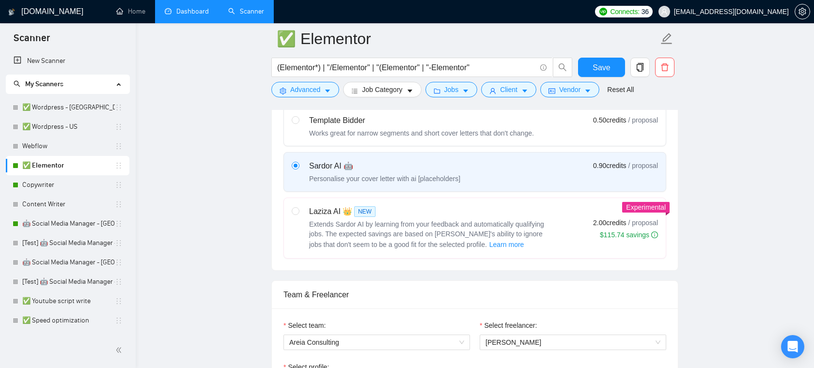
scroll to position [339, 0]
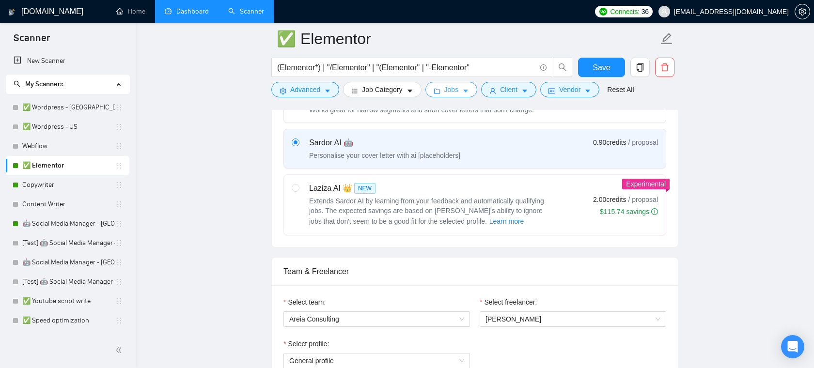
click at [452, 90] on span "Jobs" at bounding box center [451, 89] width 15 height 11
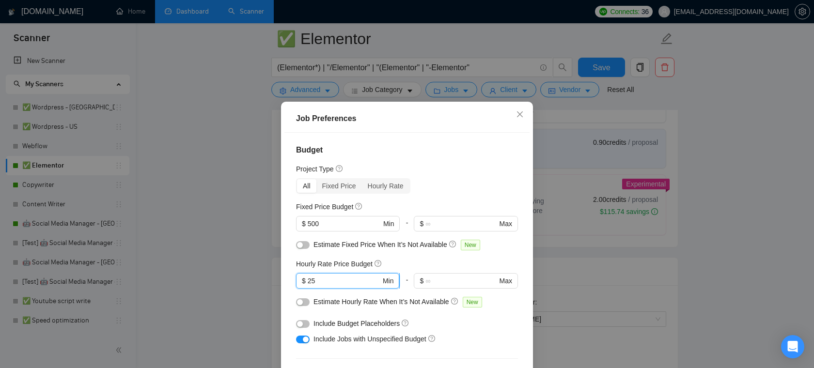
click at [342, 279] on input "25" at bounding box center [344, 281] width 73 height 11
click at [522, 115] on icon "close" at bounding box center [520, 114] width 8 height 8
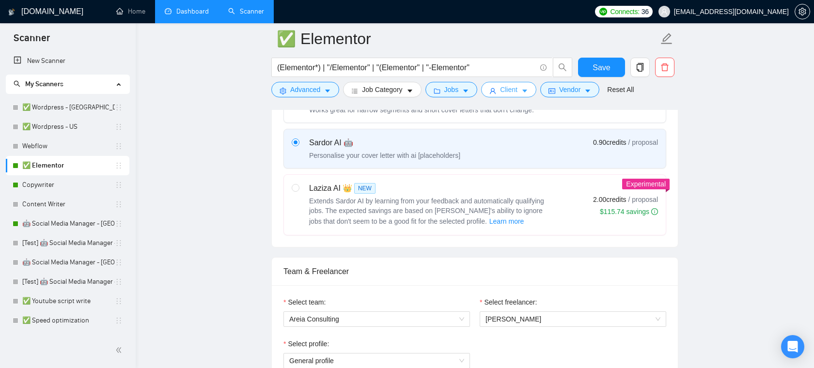
click at [524, 82] on button "Client" at bounding box center [508, 90] width 55 height 16
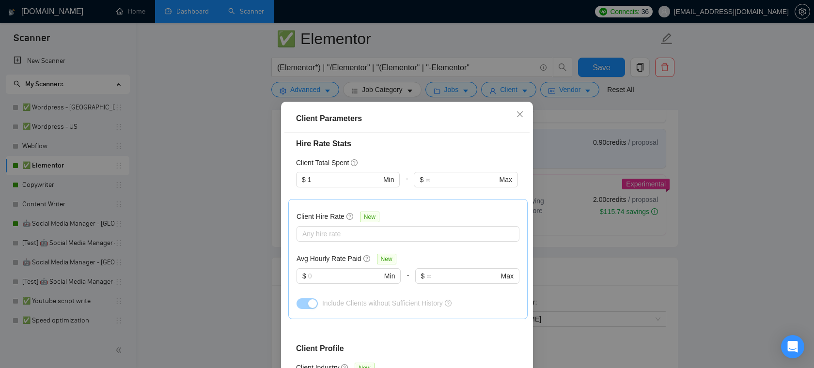
scroll to position [241, 0]
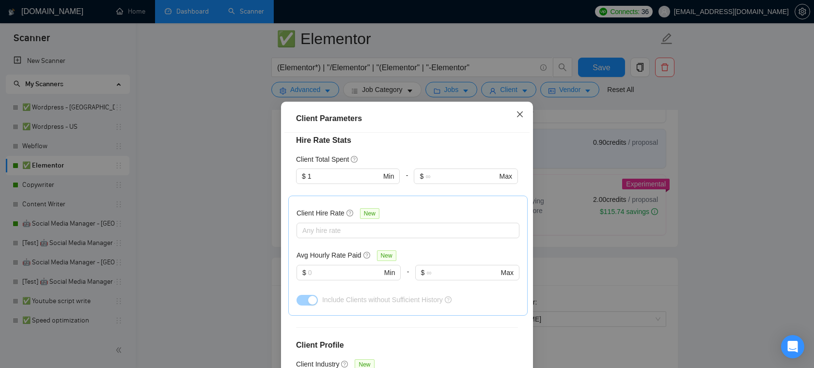
click at [523, 109] on span "Close" at bounding box center [520, 115] width 26 height 26
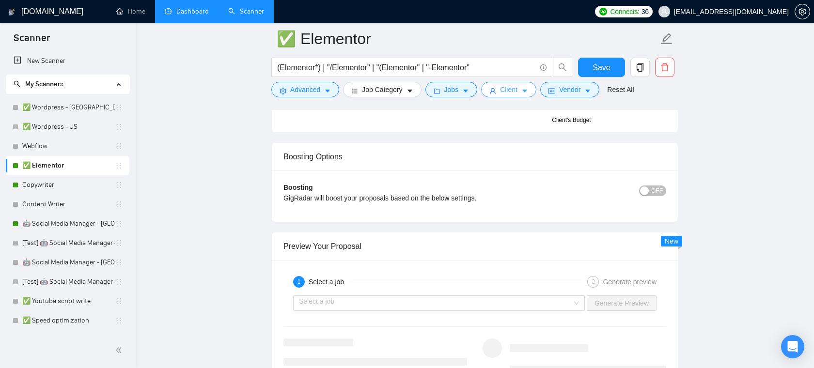
scroll to position [1757, 0]
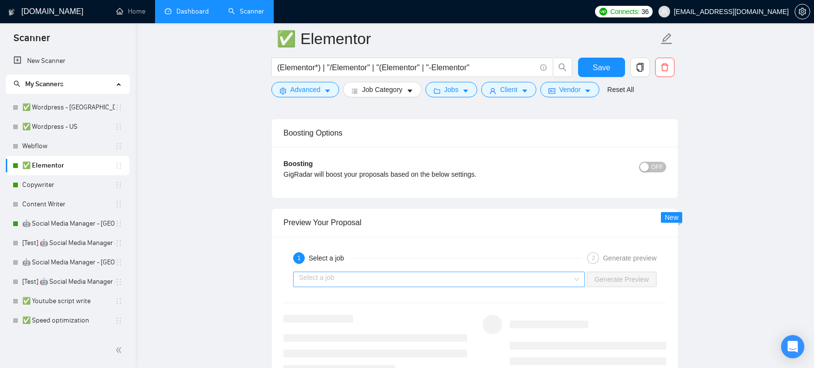
click at [414, 278] on input "search" at bounding box center [435, 279] width 273 height 15
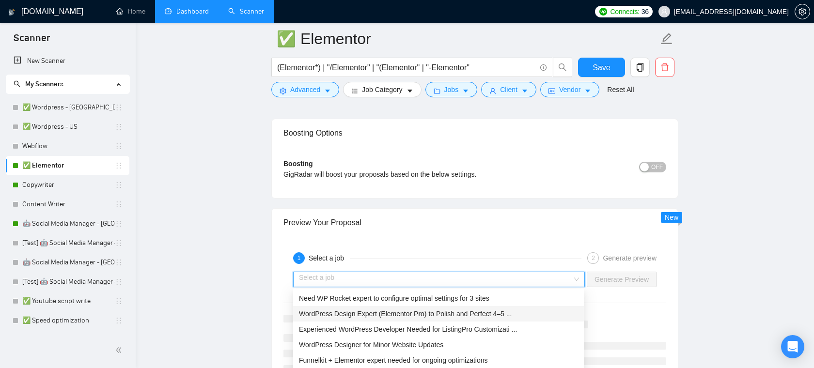
scroll to position [1779, 0]
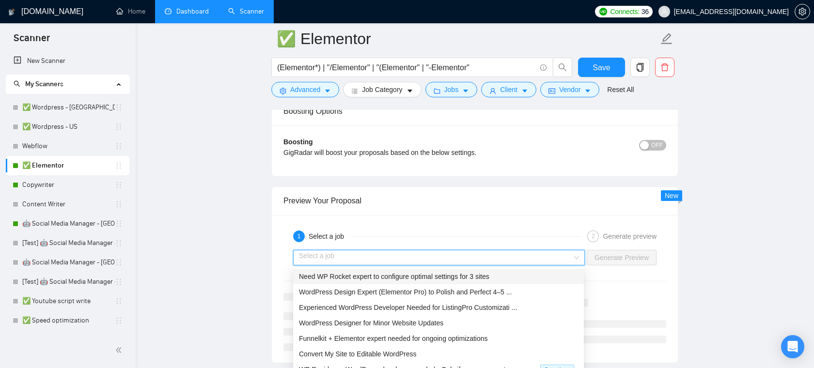
click at [462, 198] on div "Preview Your Proposal" at bounding box center [474, 201] width 383 height 28
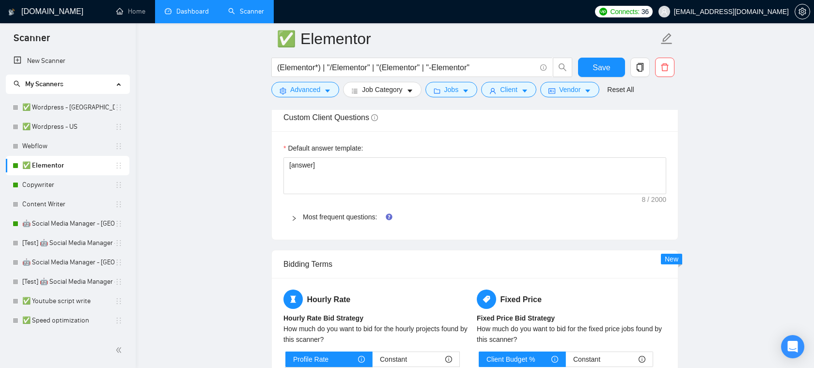
scroll to position [1374, 0]
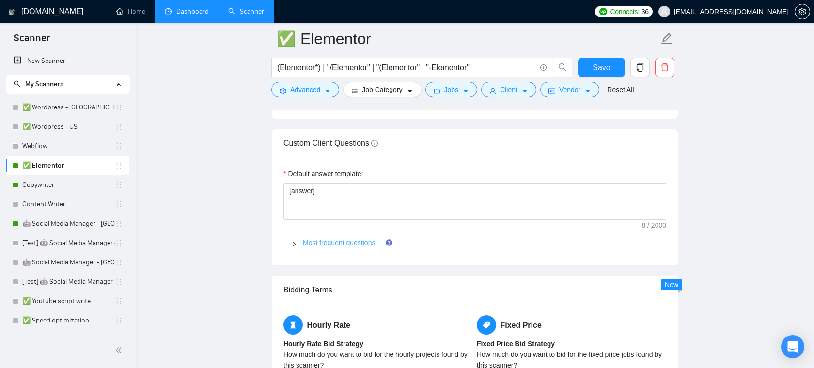
click at [342, 241] on link "Most frequent questions:" at bounding box center [340, 243] width 74 height 8
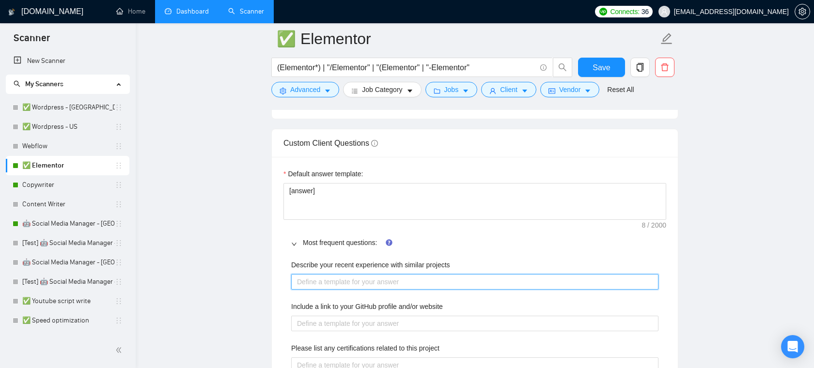
click at [352, 286] on projects "Describe your recent experience with similar projects" at bounding box center [474, 282] width 367 height 16
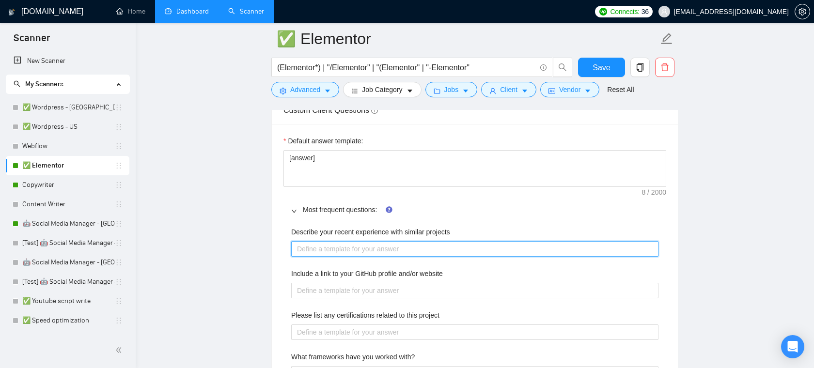
scroll to position [1411, 0]
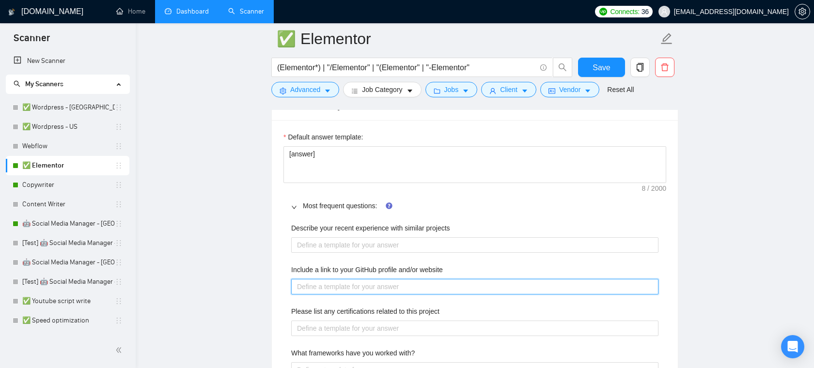
click at [416, 280] on website "Include a link to your GitHub profile and/or website" at bounding box center [474, 287] width 367 height 16
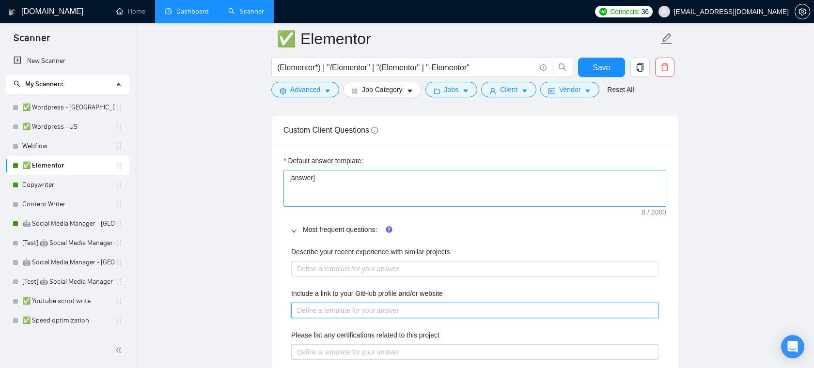
scroll to position [1386, 0]
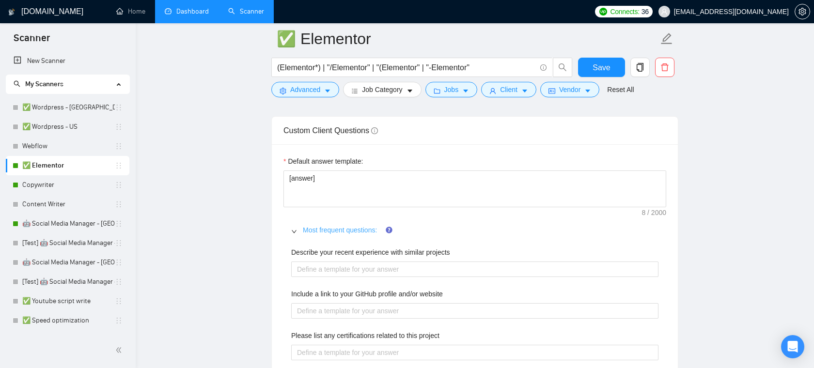
click at [335, 232] on link "Most frequent questions:" at bounding box center [340, 230] width 74 height 8
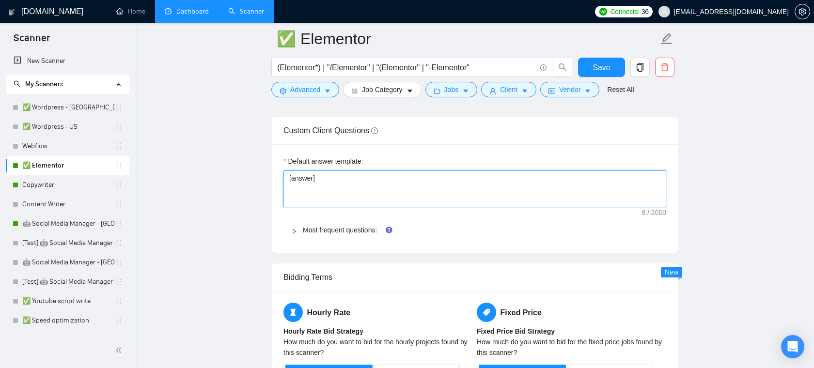
click at [382, 181] on textarea "[answer]" at bounding box center [474, 189] width 383 height 37
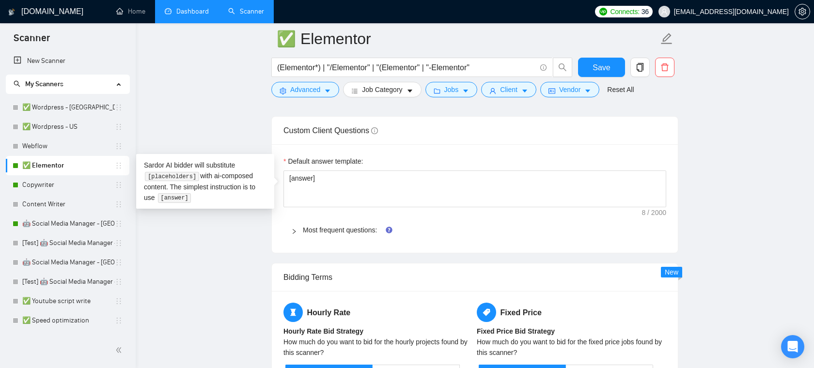
click at [410, 154] on div "Default answer template: [answer] Most frequent questions: Describe your recent…" at bounding box center [475, 198] width 406 height 109
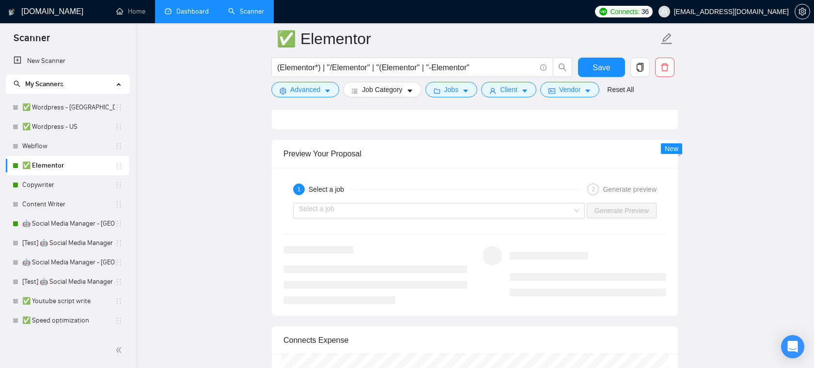
scroll to position [1854, 0]
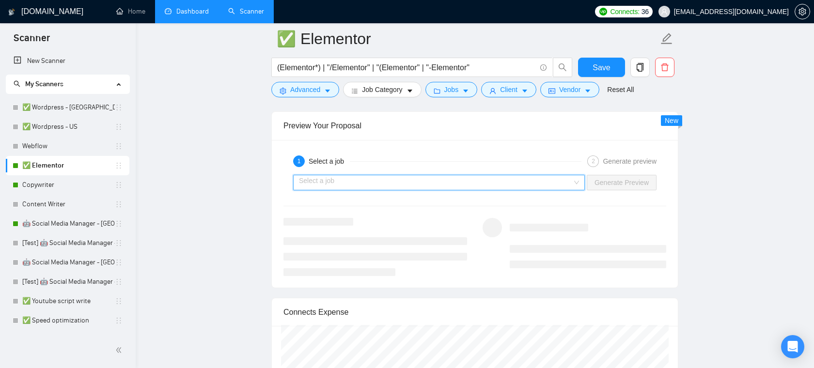
click at [505, 181] on input "search" at bounding box center [435, 182] width 273 height 15
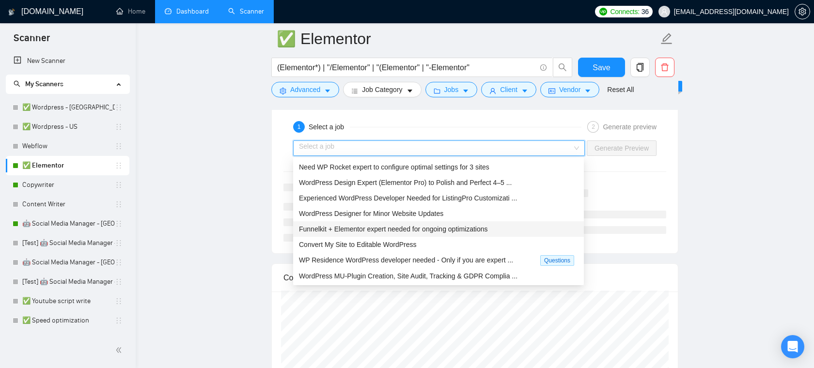
scroll to position [1894, 0]
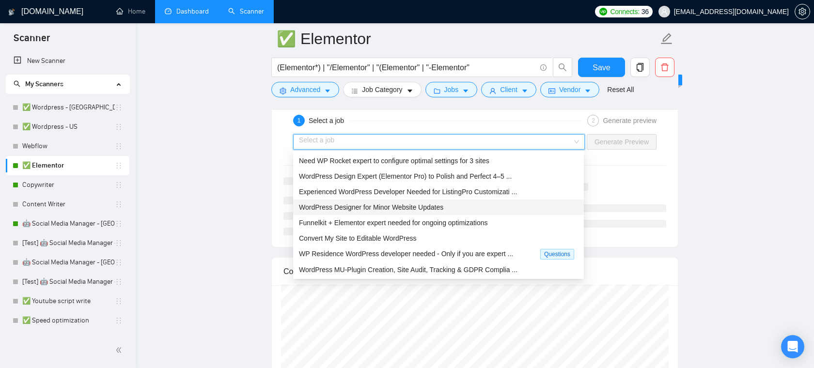
click at [443, 209] on span "WordPress Designer for Minor Website Updates" at bounding box center [371, 207] width 144 height 8
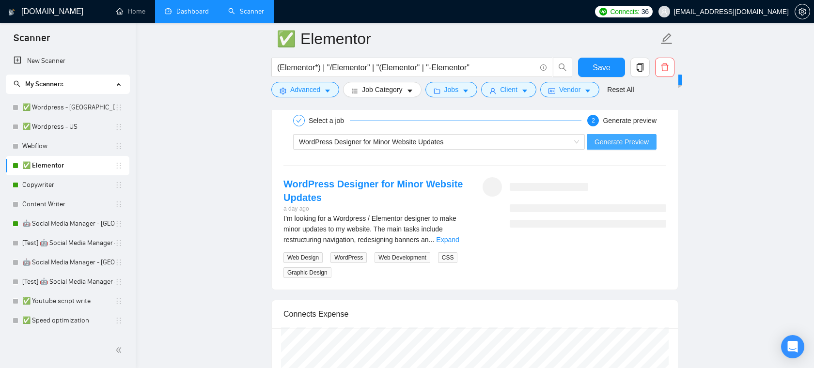
click at [605, 144] on span "Generate Preview" at bounding box center [621, 142] width 54 height 11
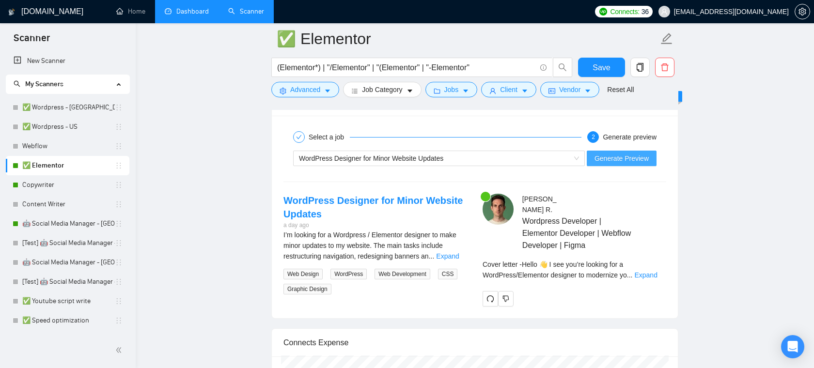
scroll to position [1927, 0]
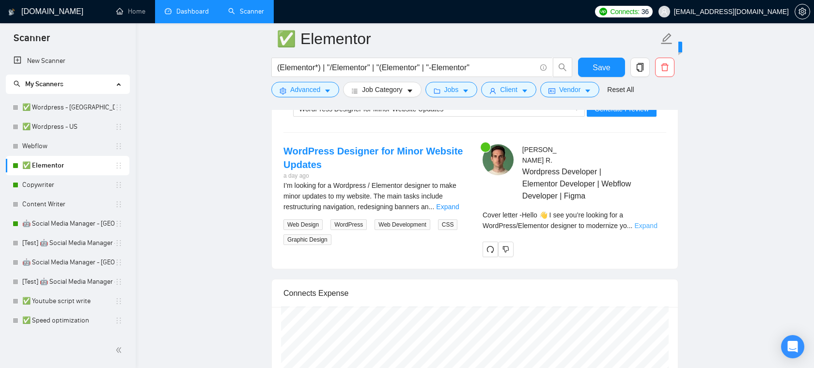
click at [642, 227] on link "Expand" at bounding box center [645, 226] width 23 height 8
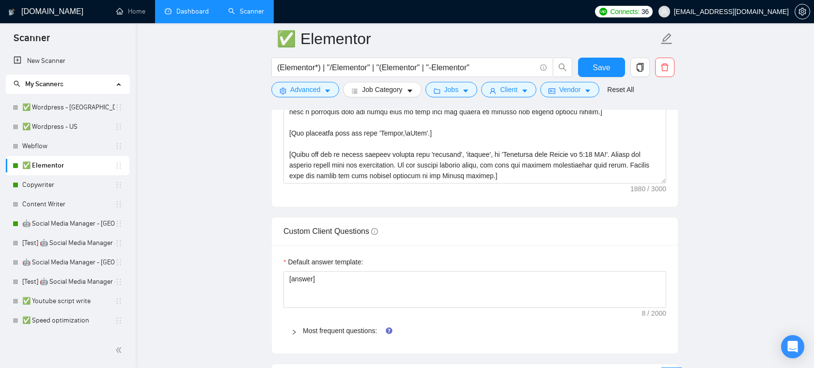
scroll to position [1311, 0]
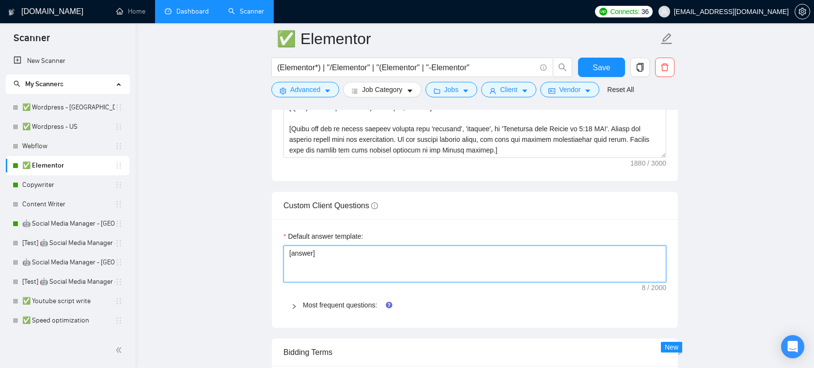
click at [325, 248] on textarea "[answer]" at bounding box center [474, 264] width 383 height 37
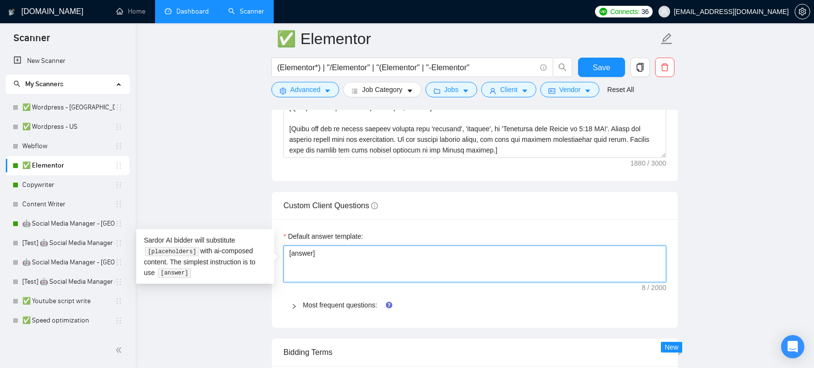
click at [344, 253] on textarea "[answer]" at bounding box center [474, 264] width 383 height 37
click at [434, 216] on div "Custom Client Questions" at bounding box center [474, 206] width 383 height 28
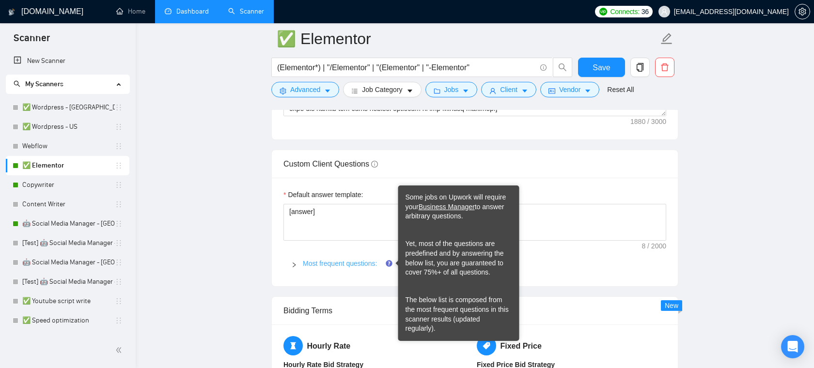
click at [357, 260] on link "Most frequent questions:" at bounding box center [340, 264] width 74 height 8
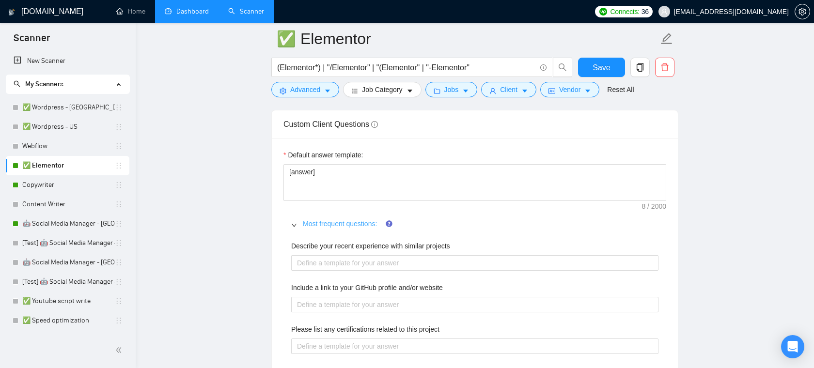
scroll to position [1399, 0]
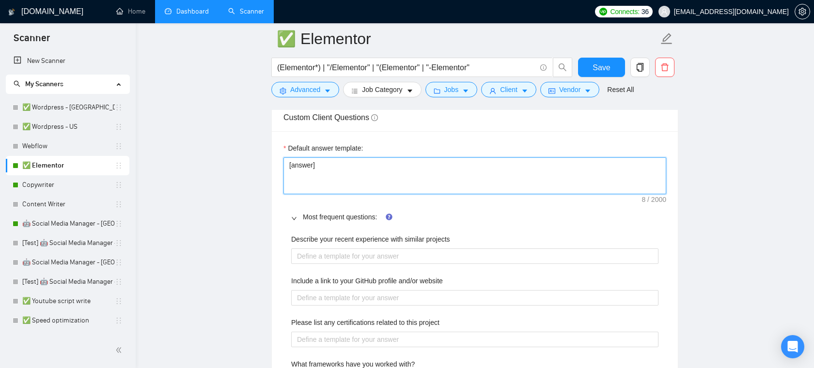
click at [409, 168] on textarea "[answer]" at bounding box center [474, 175] width 383 height 37
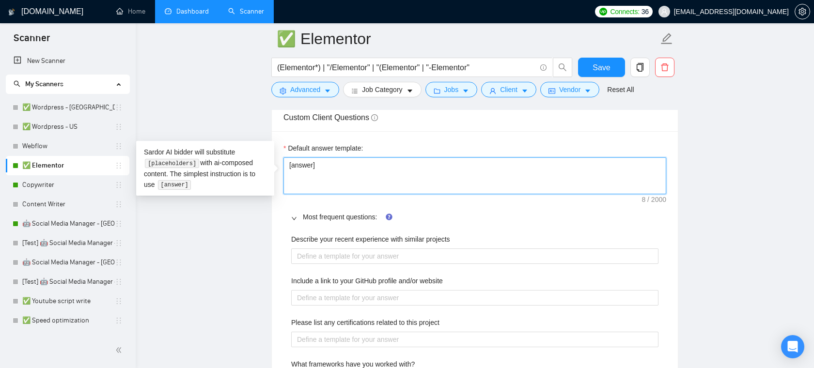
click at [336, 171] on textarea "[answer]" at bounding box center [474, 175] width 383 height 37
click at [363, 175] on textarea "[answer]" at bounding box center [474, 175] width 383 height 37
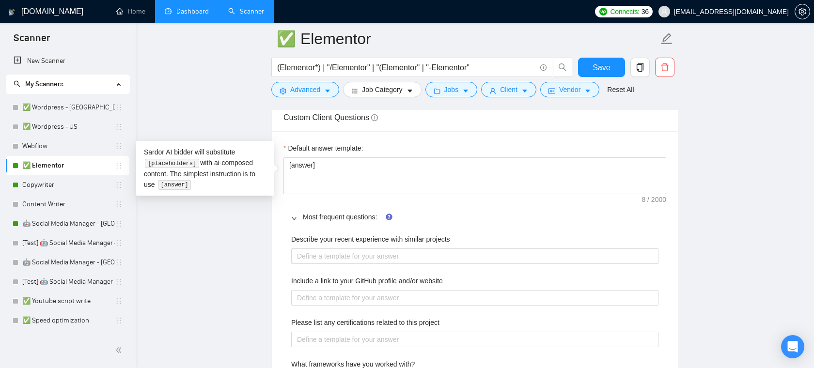
click at [187, 238] on main "✅ Elementor (Elementor*) | "/Elementor" | "(Elementor" | "-Elementor" Save Adva…" at bounding box center [474, 265] width 647 height 3252
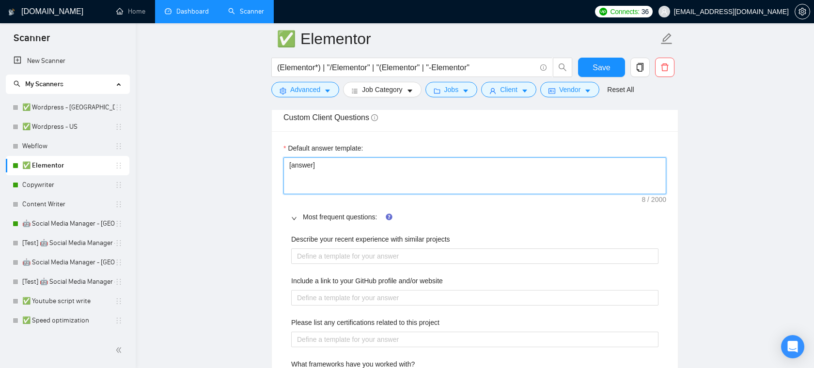
click at [368, 177] on textarea "[answer]" at bounding box center [474, 175] width 383 height 37
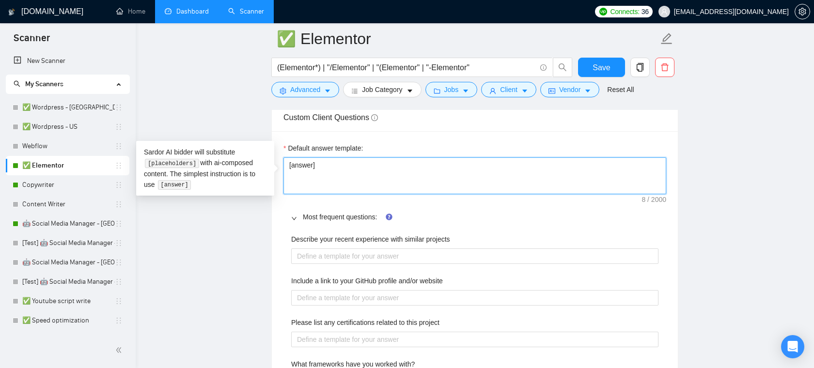
click at [476, 158] on textarea "[answer]" at bounding box center [474, 175] width 383 height 37
click at [476, 168] on textarea "[answer]" at bounding box center [474, 175] width 383 height 37
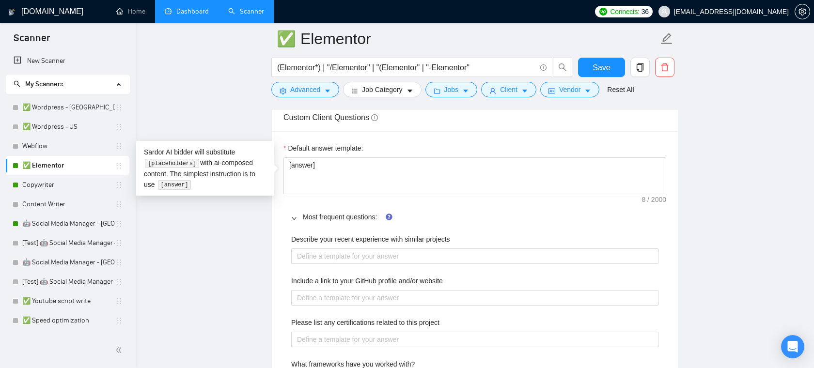
click at [262, 236] on main "✅ Elementor (Elementor*) | "/Elementor" | "(Elementor" | "-Elementor" Save Adva…" at bounding box center [474, 265] width 647 height 3252
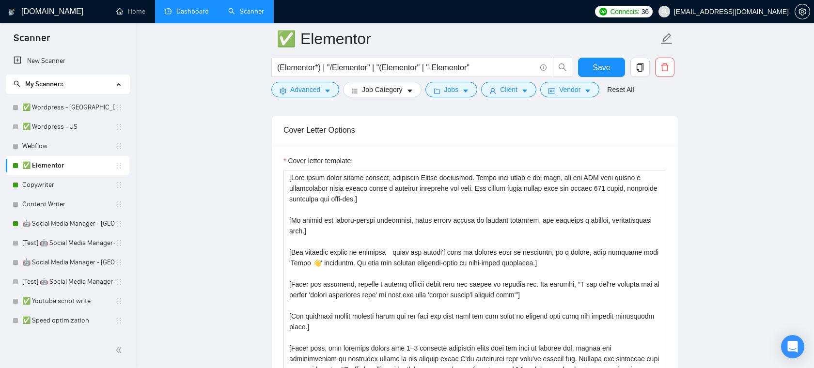
scroll to position [7, 0]
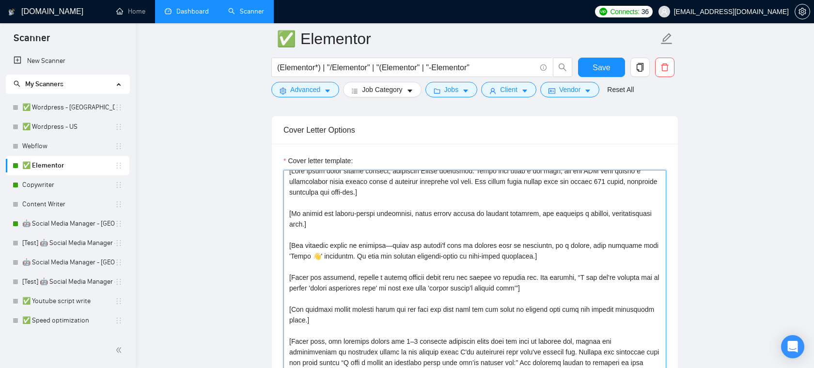
click at [446, 228] on textarea "Cover letter template:" at bounding box center [474, 279] width 383 height 218
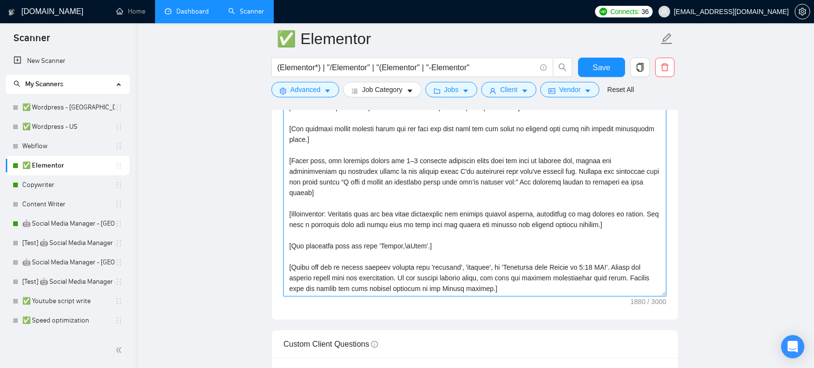
scroll to position [1199, 0]
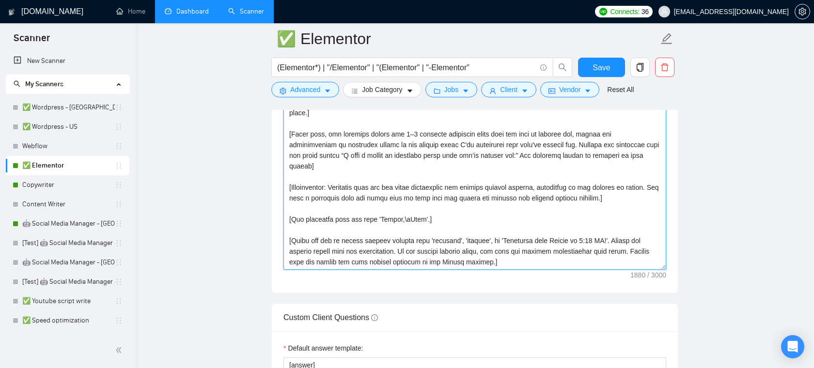
click at [443, 222] on textarea "Cover letter template:" at bounding box center [474, 161] width 383 height 218
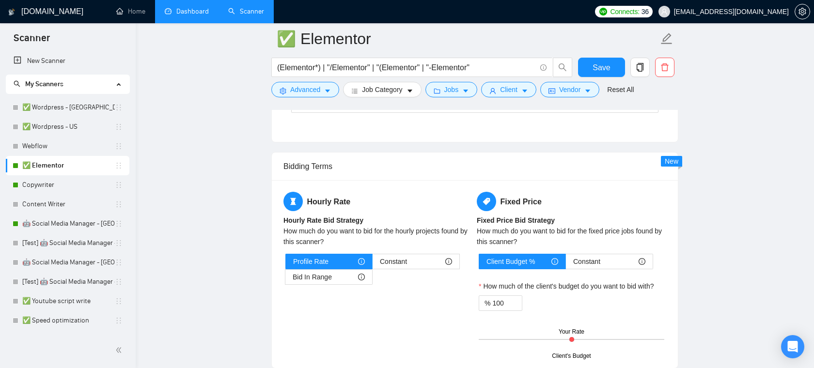
scroll to position [1753, 0]
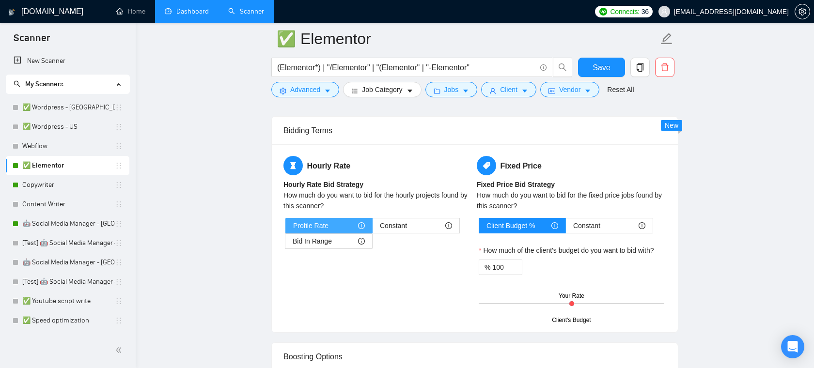
click at [345, 228] on div "Profile Rate" at bounding box center [329, 225] width 72 height 15
click at [286, 228] on input "Profile Rate" at bounding box center [286, 228] width 0 height 0
click at [401, 229] on span "Constant" at bounding box center [393, 225] width 27 height 15
click at [373, 228] on input "Constant" at bounding box center [373, 228] width 0 height 0
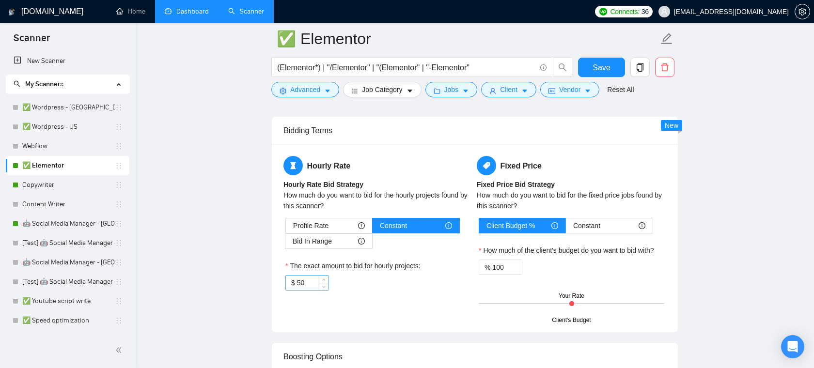
click at [311, 281] on input "50" at bounding box center [312, 283] width 31 height 15
type input "2"
click at [409, 306] on div "Hourly Rate Hourly Rate Bid Strategy How much do you want to bid for the hourly…" at bounding box center [474, 238] width 387 height 165
click at [308, 285] on input "28" at bounding box center [312, 283] width 31 height 15
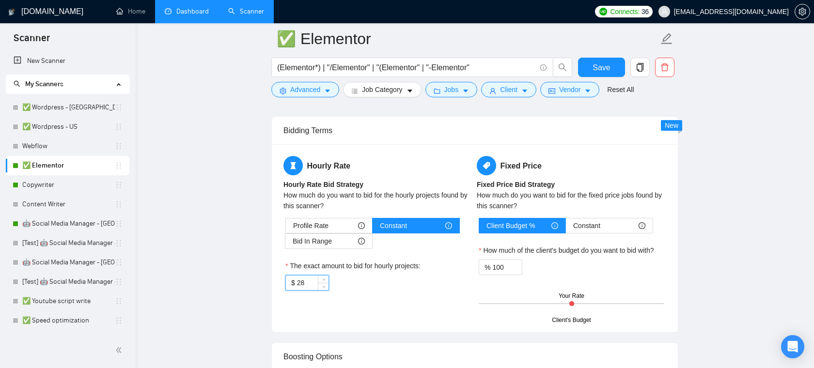
click at [308, 285] on input "28" at bounding box center [312, 283] width 31 height 15
type input "30"
click at [356, 288] on div "$ 30" at bounding box center [378, 283] width 186 height 16
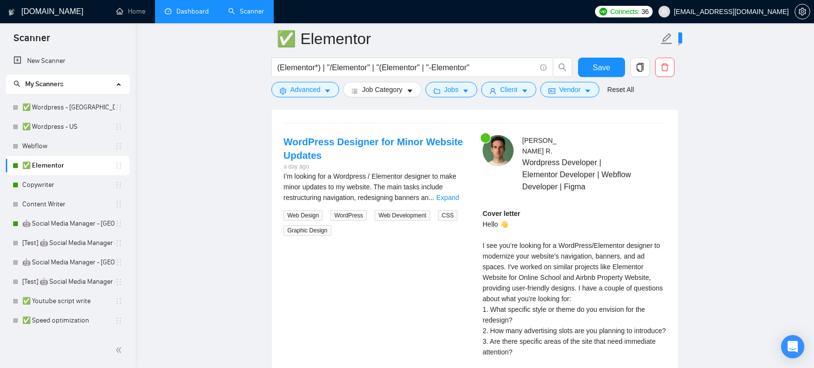
scroll to position [2160, 0]
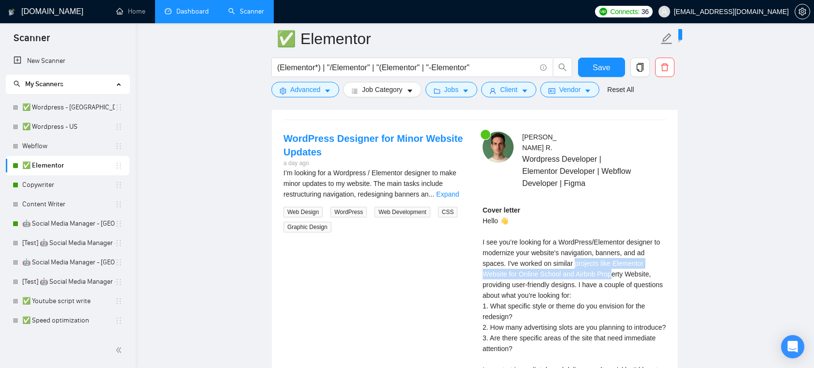
drag, startPoint x: 577, startPoint y: 266, endPoint x: 615, endPoint y: 274, distance: 39.0
click at [615, 274] on div "Cover letter Hello 👋 I see you’re looking for a WordPress/Elementor designer to…" at bounding box center [574, 311] width 184 height 213
click at [506, 277] on div "Cover letter Hello 👋 I see you’re looking for a WordPress/Elementor designer to…" at bounding box center [574, 311] width 184 height 213
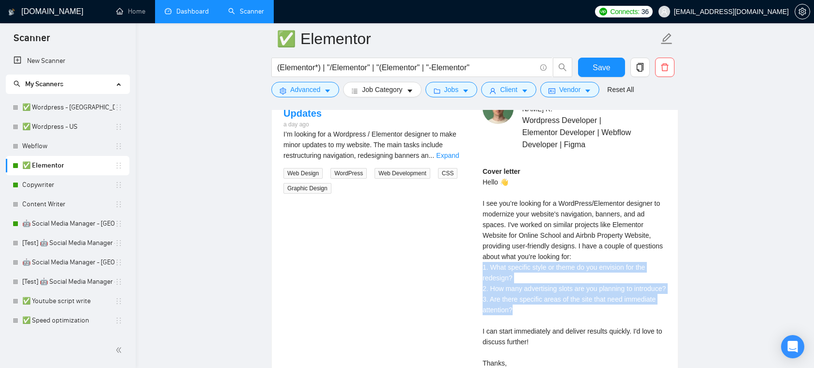
drag, startPoint x: 528, startPoint y: 320, endPoint x: 477, endPoint y: 266, distance: 74.4
click at [477, 266] on div "[PERSON_NAME] Wordpress Developer | Elementor Developer | Webflow Developer | F…" at bounding box center [574, 249] width 199 height 312
click at [534, 279] on div "Cover letter Hello 👋 I see you’re looking for a WordPress/Elementor designer to…" at bounding box center [574, 272] width 184 height 213
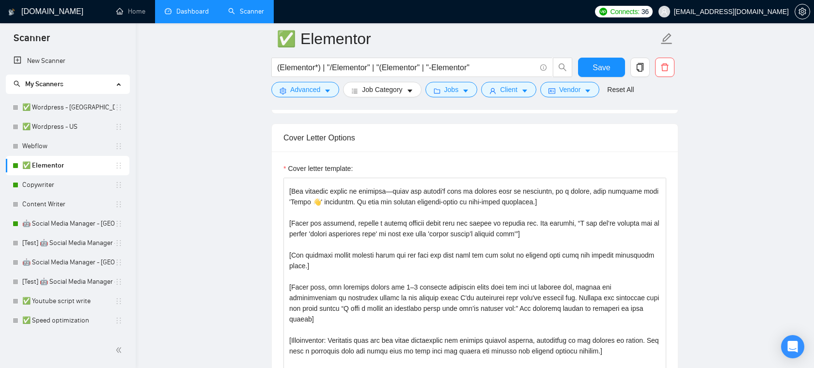
scroll to position [66, 0]
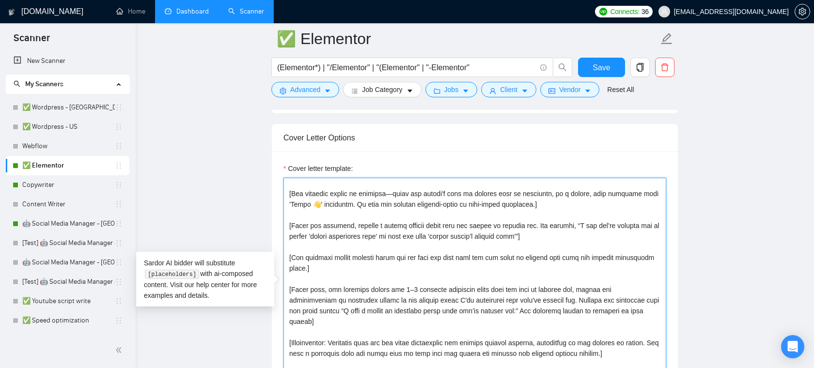
drag, startPoint x: 561, startPoint y: 205, endPoint x: 448, endPoint y: 188, distance: 114.6
click at [448, 188] on textarea "Cover letter template:" at bounding box center [474, 287] width 383 height 218
click at [448, 212] on textarea "Cover letter template:" at bounding box center [474, 287] width 383 height 218
click at [465, 224] on textarea "Cover letter template:" at bounding box center [474, 287] width 383 height 218
click at [457, 249] on textarea "Cover letter template:" at bounding box center [474, 287] width 383 height 218
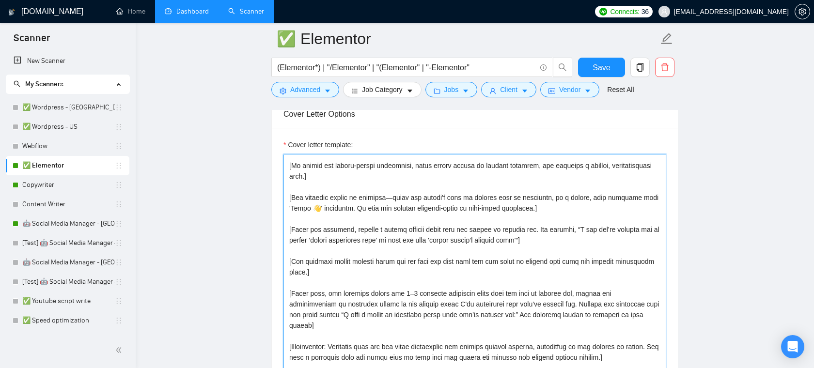
scroll to position [40, 0]
click at [396, 268] on textarea "Cover letter template:" at bounding box center [474, 263] width 383 height 218
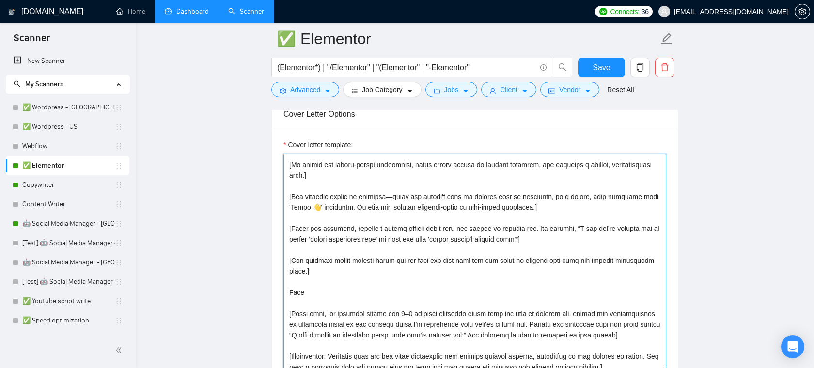
drag, startPoint x: 341, startPoint y: 294, endPoint x: 265, endPoint y: 294, distance: 76.1
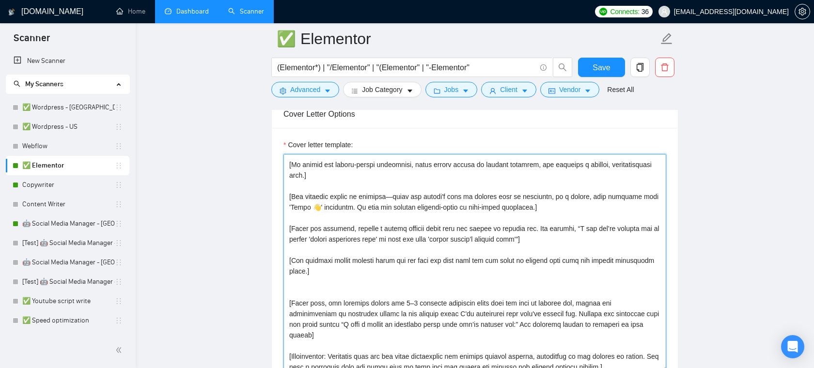
type textarea "[Lore ipsum dolor sitame consect, adipiscin Elitse doeiusmod. Tempo inci utlab …"
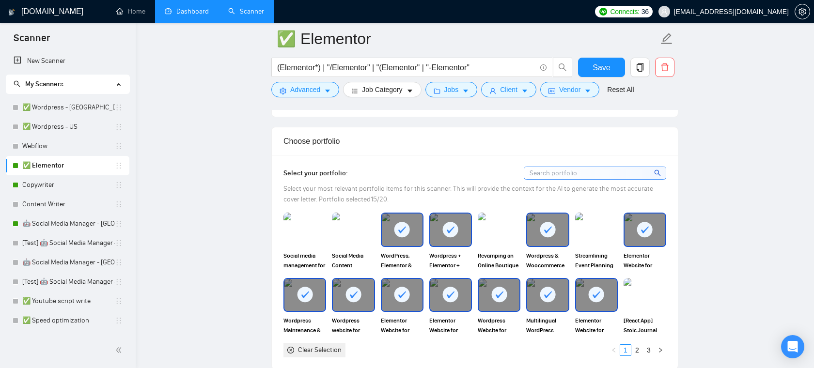
scroll to position [834, 0]
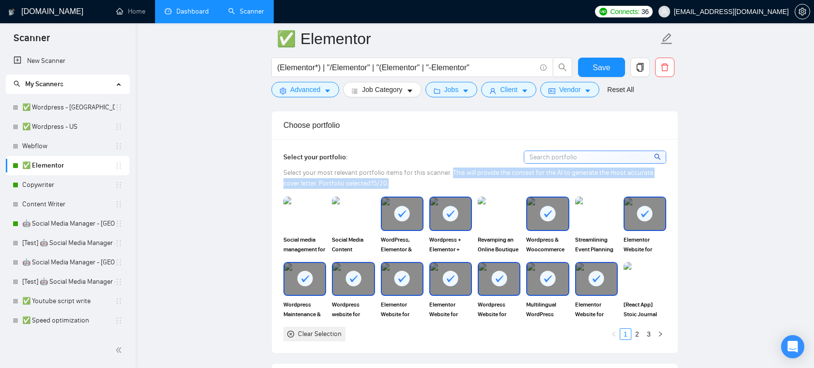
drag, startPoint x: 451, startPoint y: 171, endPoint x: 493, endPoint y: 179, distance: 41.9
click at [493, 179] on div "Select your most relevant portfolio items for this scanner. This will provide t…" at bounding box center [474, 178] width 383 height 21
click at [357, 181] on span "Select your most relevant portfolio items for this scanner. This will provide t…" at bounding box center [468, 178] width 370 height 19
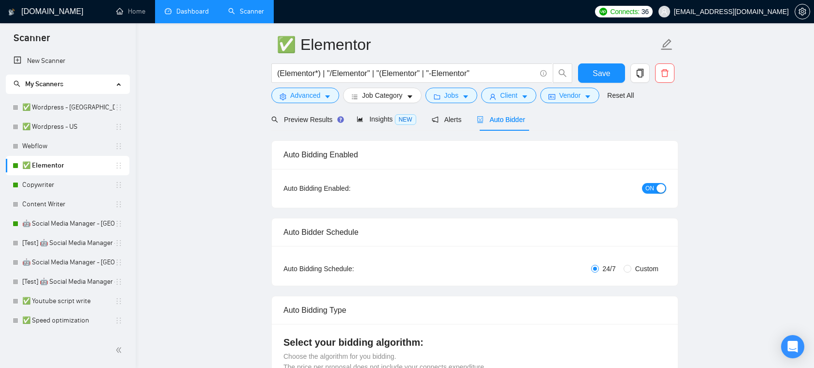
scroll to position [0, 0]
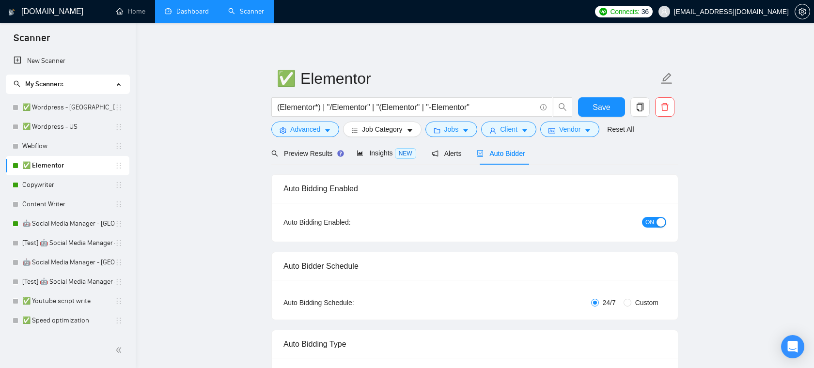
click at [638, 303] on span "Custom" at bounding box center [646, 302] width 31 height 11
click at [631, 303] on input "Custom" at bounding box center [627, 303] width 8 height 8
radio input "true"
radio input "false"
checkbox input "true"
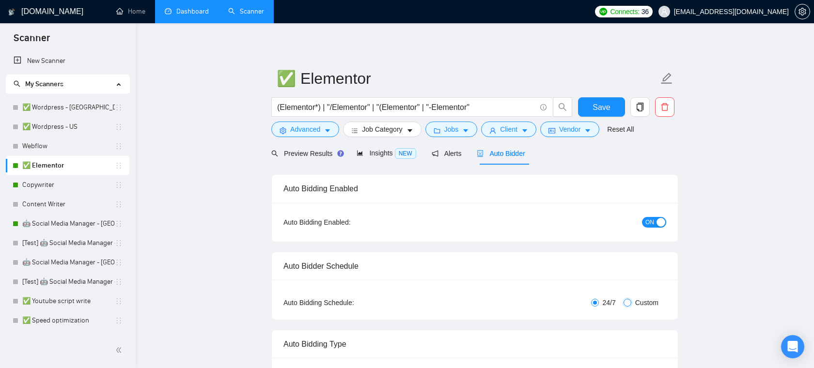
checkbox input "true"
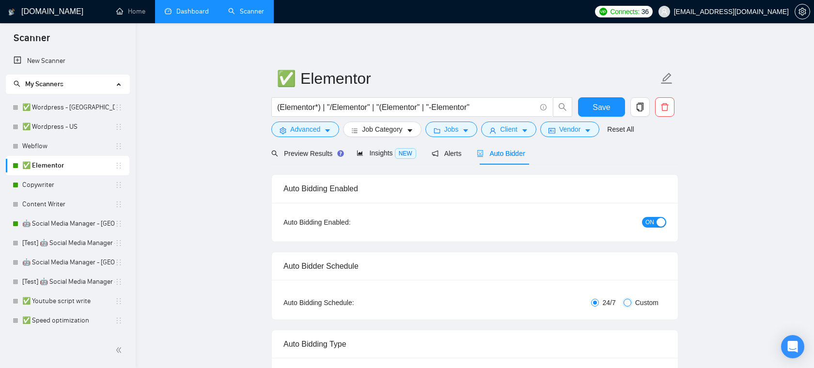
checkbox input "true"
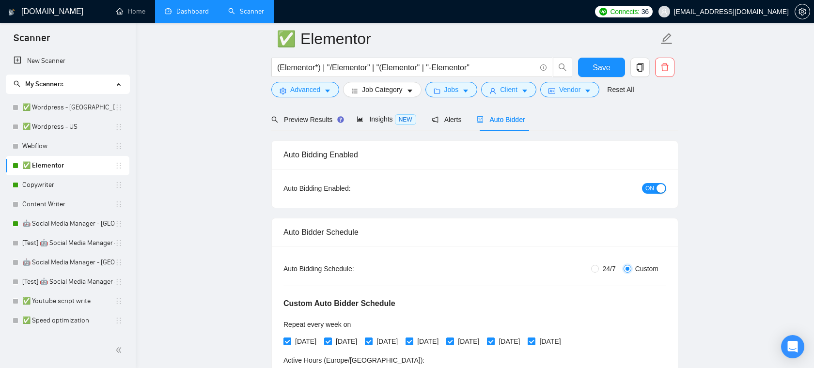
scroll to position [109, 0]
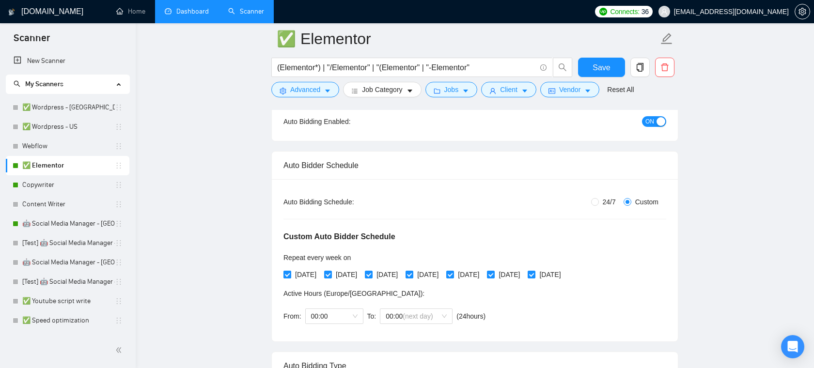
click at [308, 273] on span "[DATE]" at bounding box center [305, 274] width 29 height 11
click at [290, 273] on input "[DATE]" at bounding box center [286, 274] width 7 height 7
click at [315, 274] on span "[DATE]" at bounding box center [305, 274] width 29 height 11
click at [290, 274] on input "[DATE]" at bounding box center [286, 274] width 7 height 7
checkbox input "true"
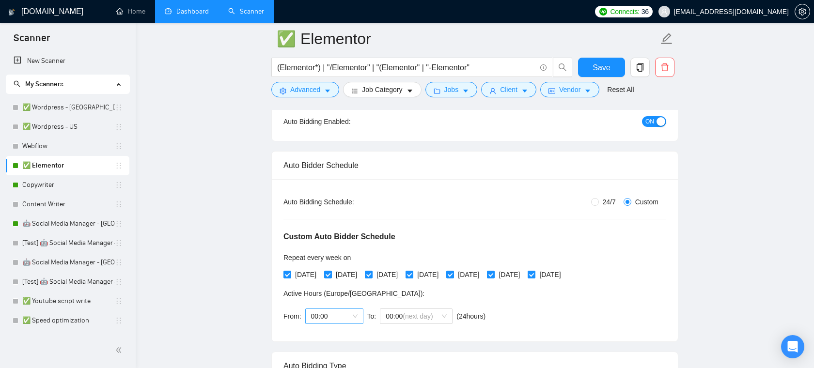
click at [336, 315] on span "00:00" at bounding box center [334, 316] width 47 height 15
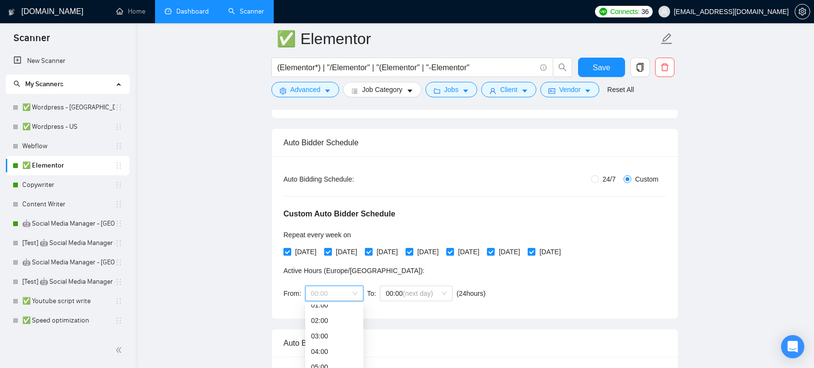
scroll to position [0, 0]
click at [333, 312] on div "00:00" at bounding box center [334, 312] width 47 height 11
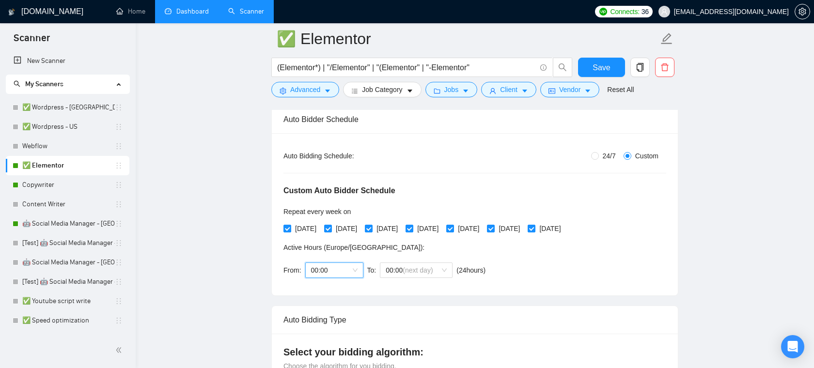
scroll to position [164, 0]
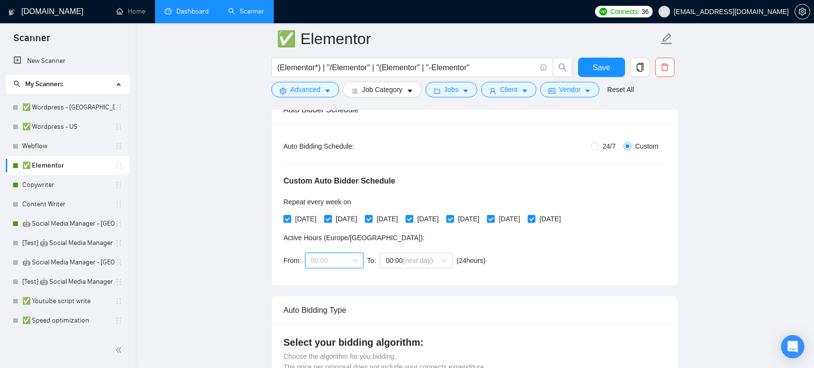
click at [345, 262] on span "00:00" at bounding box center [334, 260] width 47 height 15
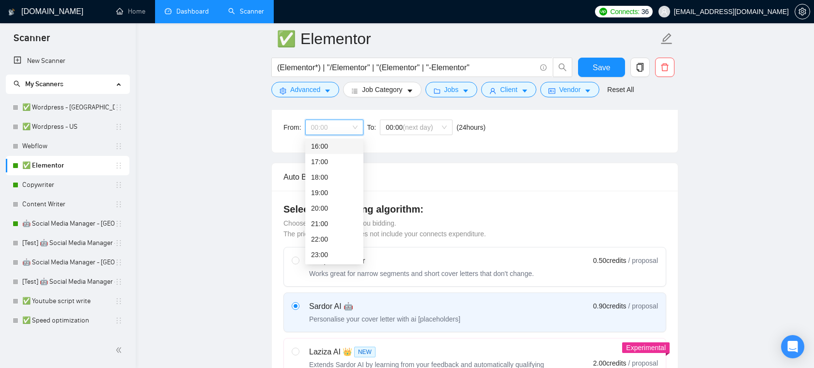
scroll to position [313, 0]
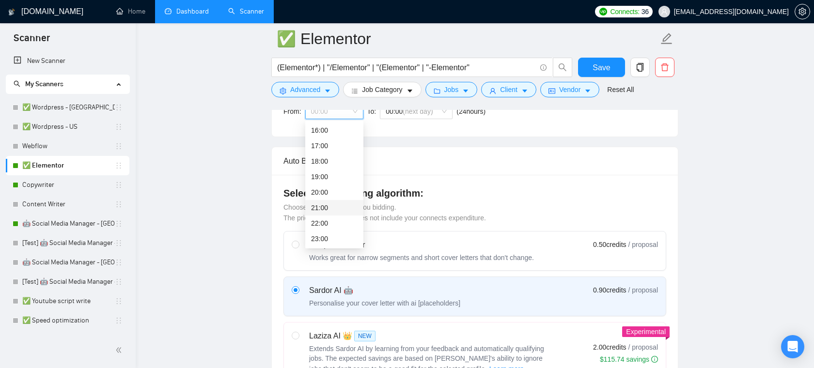
click at [327, 206] on div "21:00" at bounding box center [334, 207] width 47 height 11
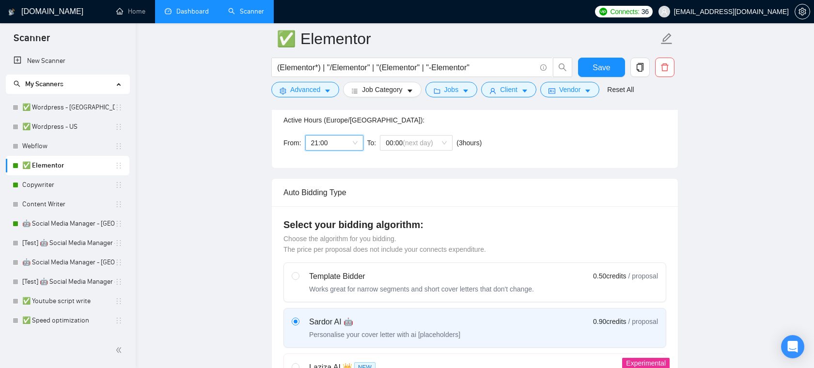
scroll to position [275, 0]
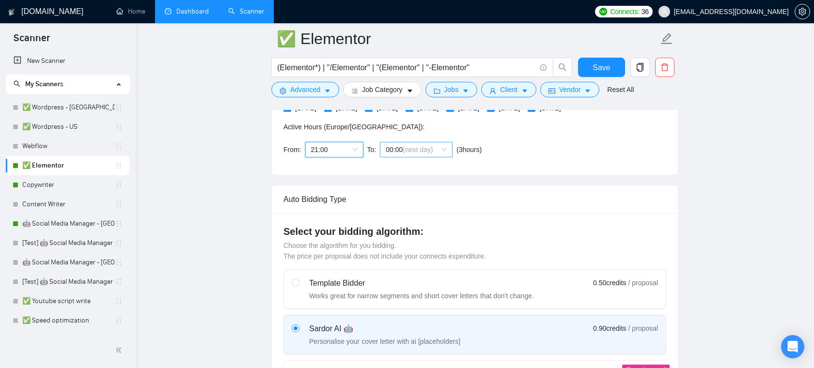
click at [409, 146] on span "(next day)" at bounding box center [418, 150] width 30 height 8
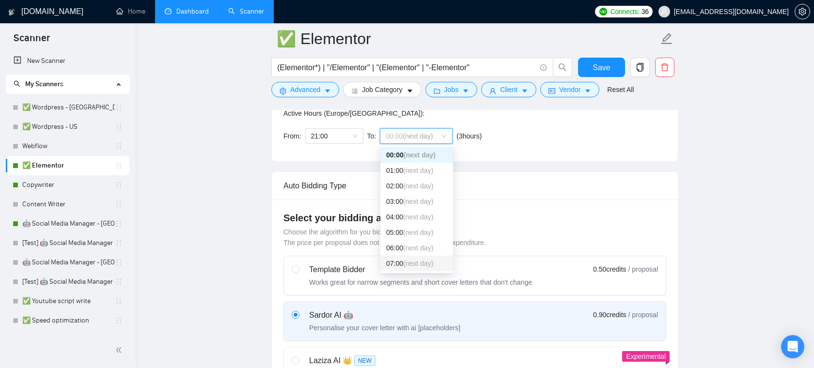
scroll to position [21, 0]
click at [406, 259] on span "(next day)" at bounding box center [418, 258] width 30 height 8
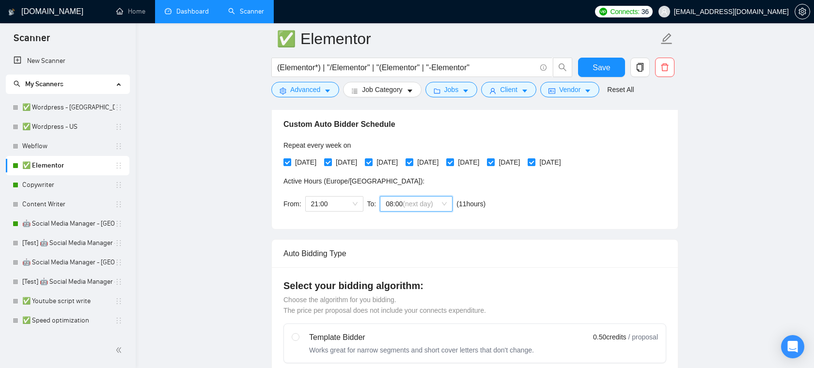
scroll to position [215, 0]
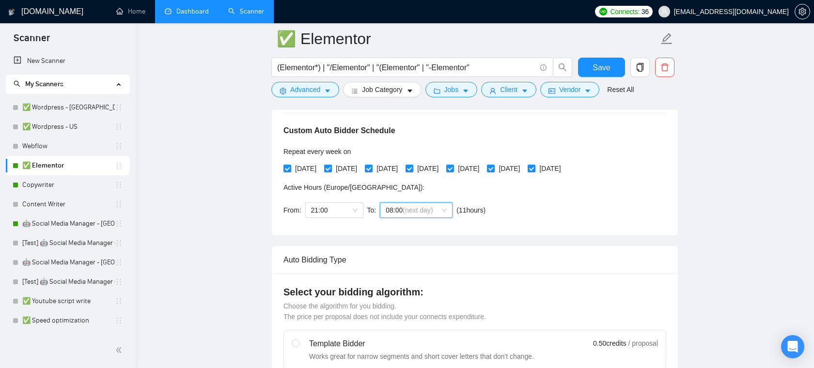
click at [354, 182] on div "Active Hours ( [GEOGRAPHIC_DATA]/[GEOGRAPHIC_DATA] ):" at bounding box center [386, 187] width 206 height 11
click at [352, 191] on div "Active Hours ( [GEOGRAPHIC_DATA]/[GEOGRAPHIC_DATA] ):" at bounding box center [386, 187] width 206 height 11
click at [353, 188] on span "Active Hours ( [GEOGRAPHIC_DATA]/[GEOGRAPHIC_DATA] ):" at bounding box center [353, 188] width 141 height 8
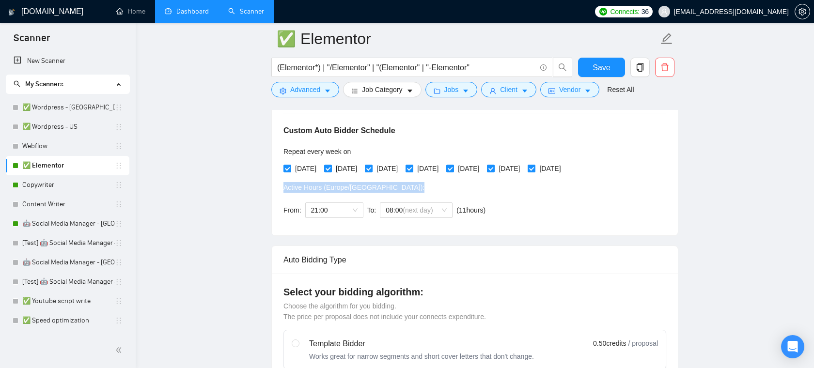
click at [353, 188] on span "Active Hours ( [GEOGRAPHIC_DATA]/[GEOGRAPHIC_DATA] ):" at bounding box center [353, 188] width 141 height 8
click at [367, 186] on span "Active Hours ( [GEOGRAPHIC_DATA]/[GEOGRAPHIC_DATA] ):" at bounding box center [353, 188] width 141 height 8
click at [366, 188] on span "Active Hours ( [GEOGRAPHIC_DATA]/[GEOGRAPHIC_DATA] ):" at bounding box center [353, 188] width 141 height 8
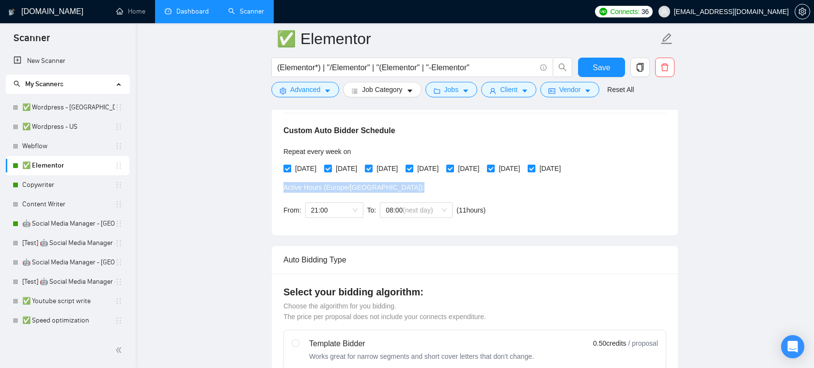
click at [366, 188] on span "Active Hours ( [GEOGRAPHIC_DATA]/[GEOGRAPHIC_DATA] ):" at bounding box center [353, 188] width 141 height 8
click at [342, 186] on span "Active Hours ( [GEOGRAPHIC_DATA]/[GEOGRAPHIC_DATA] ):" at bounding box center [353, 188] width 141 height 8
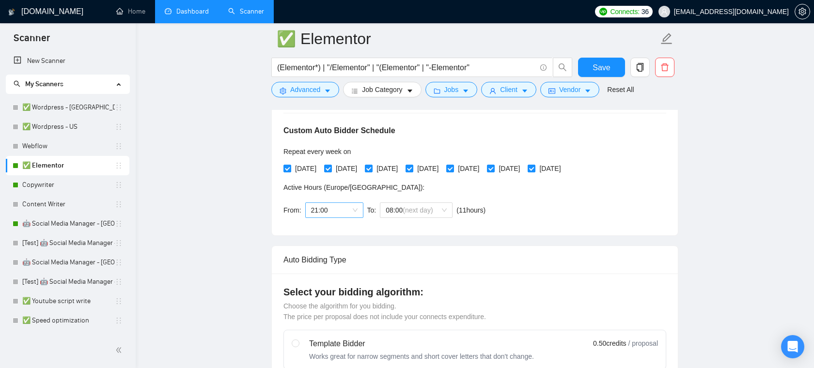
click at [351, 211] on span "21:00" at bounding box center [334, 210] width 47 height 15
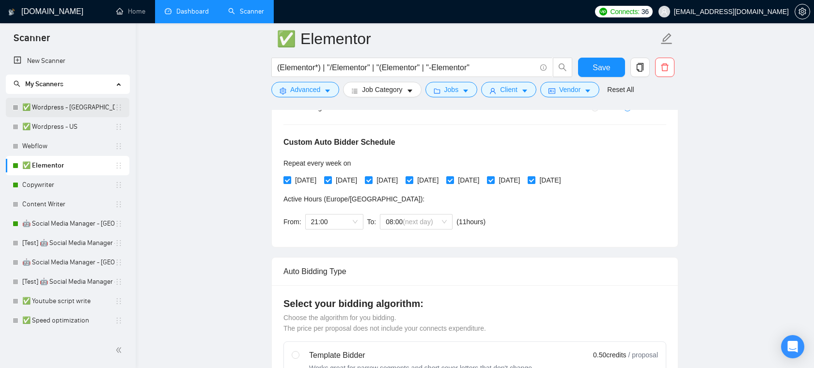
scroll to position [180, 0]
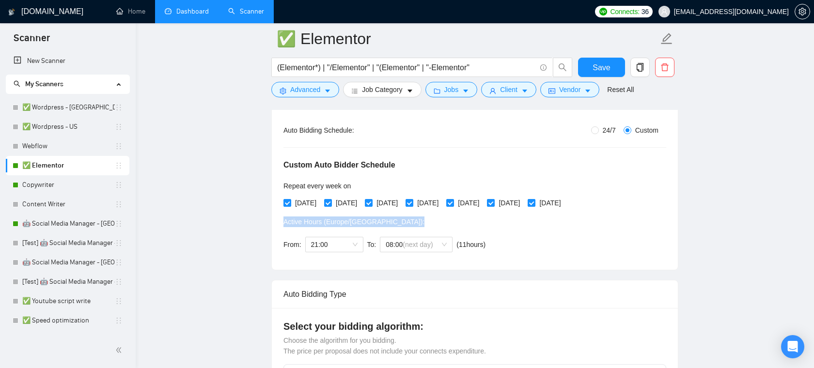
drag, startPoint x: 379, startPoint y: 221, endPoint x: 283, endPoint y: 221, distance: 95.9
click at [283, 220] on div "Active Hours ( [GEOGRAPHIC_DATA]/[GEOGRAPHIC_DATA] ):" at bounding box center [386, 222] width 206 height 11
click at [340, 220] on span "Active Hours ( [GEOGRAPHIC_DATA]/[GEOGRAPHIC_DATA] ):" at bounding box center [353, 222] width 141 height 8
click at [67, 109] on link "✅ Wordpress - [GEOGRAPHIC_DATA]" at bounding box center [68, 107] width 93 height 19
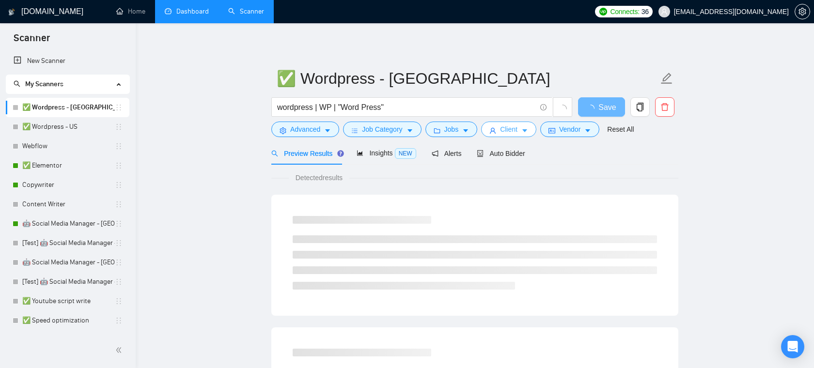
click at [517, 130] on span "Client" at bounding box center [508, 129] width 17 height 11
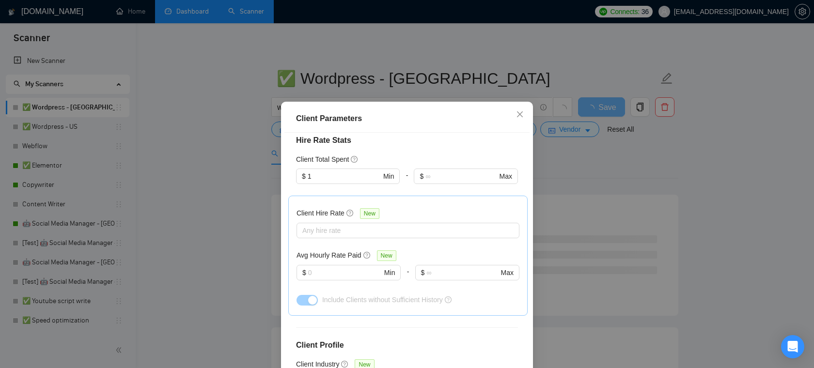
click at [603, 151] on div "Client Parameters Client Location Include Client Countries [GEOGRAPHIC_DATA] Ex…" at bounding box center [407, 184] width 814 height 368
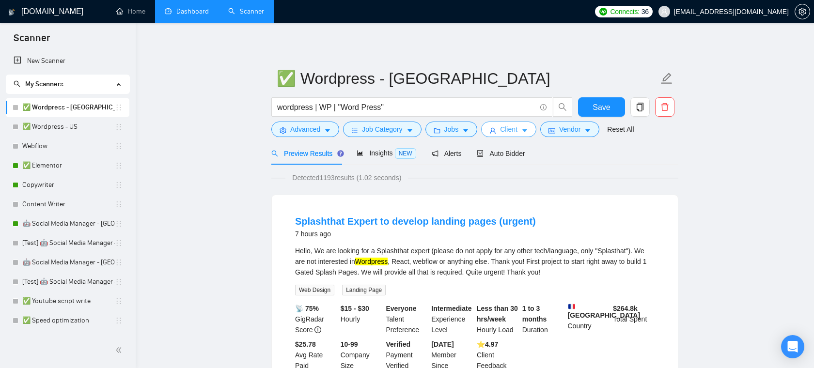
click at [504, 128] on span "Client" at bounding box center [508, 129] width 17 height 11
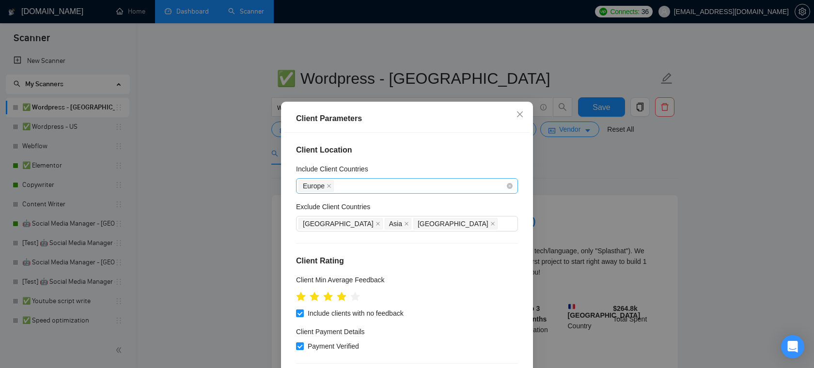
click at [350, 186] on div "Europe" at bounding box center [401, 186] width 207 height 14
click at [372, 156] on div "Client Location Include Client Countries [GEOGRAPHIC_DATA] Exclude Client Count…" at bounding box center [406, 262] width 245 height 258
click at [521, 120] on span "Close" at bounding box center [520, 115] width 26 height 26
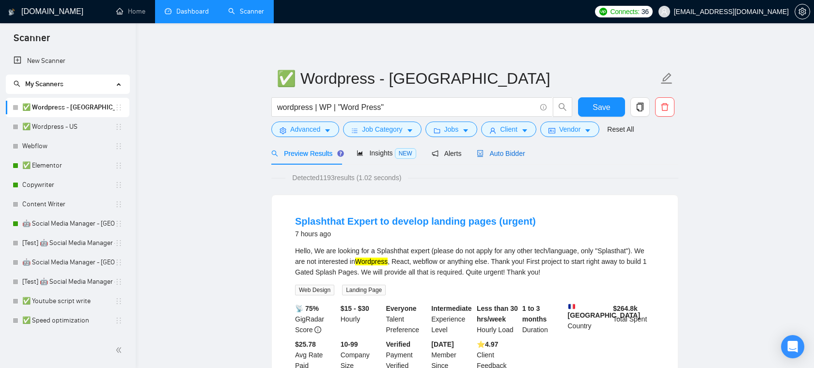
click at [514, 155] on span "Auto Bidder" at bounding box center [501, 154] width 48 height 8
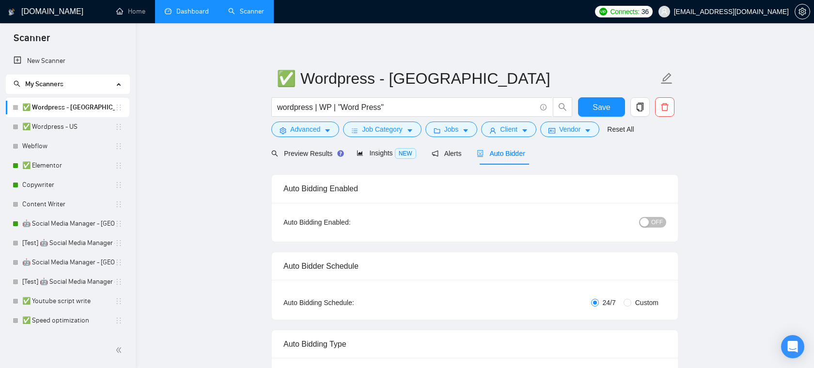
click at [632, 300] on span "Custom" at bounding box center [646, 302] width 31 height 11
click at [631, 300] on input "Custom" at bounding box center [627, 303] width 8 height 8
radio input "true"
radio input "false"
checkbox input "true"
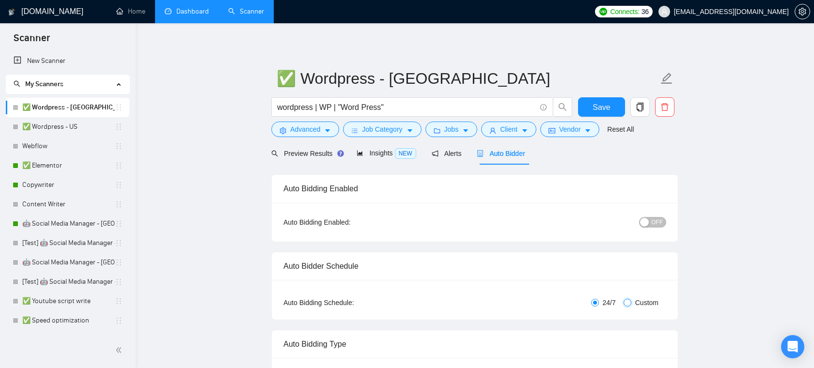
checkbox input "true"
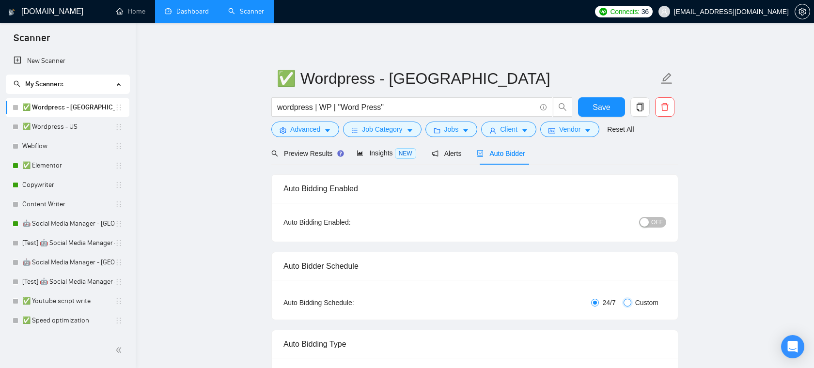
checkbox input "true"
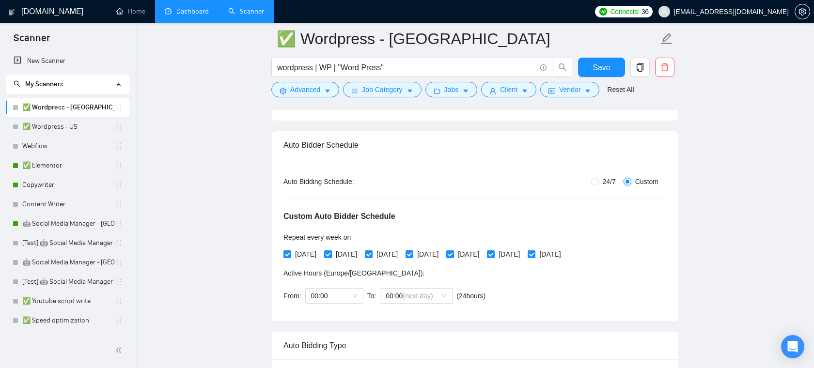
scroll to position [145, 0]
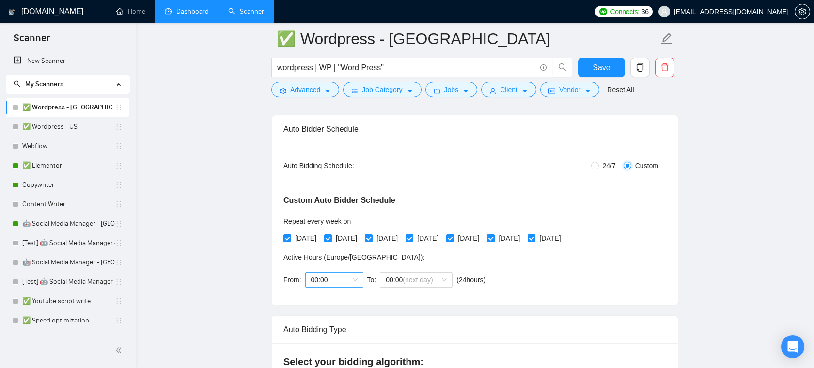
click at [347, 278] on span "00:00" at bounding box center [334, 280] width 47 height 15
click at [407, 252] on div "Active Hours ( [GEOGRAPHIC_DATA]/[GEOGRAPHIC_DATA] ):" at bounding box center [386, 257] width 206 height 11
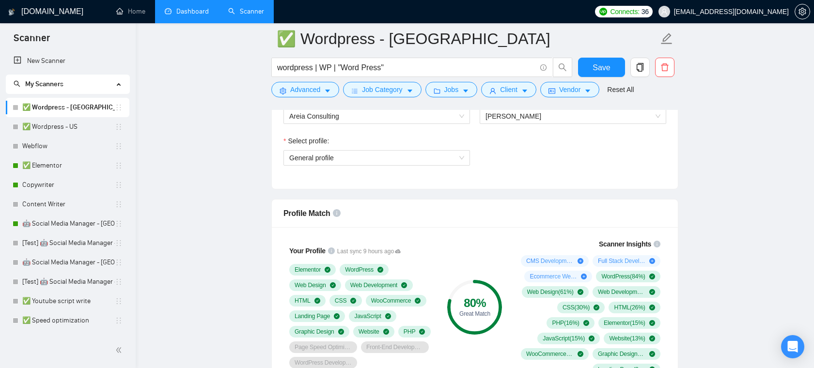
scroll to position [632, 0]
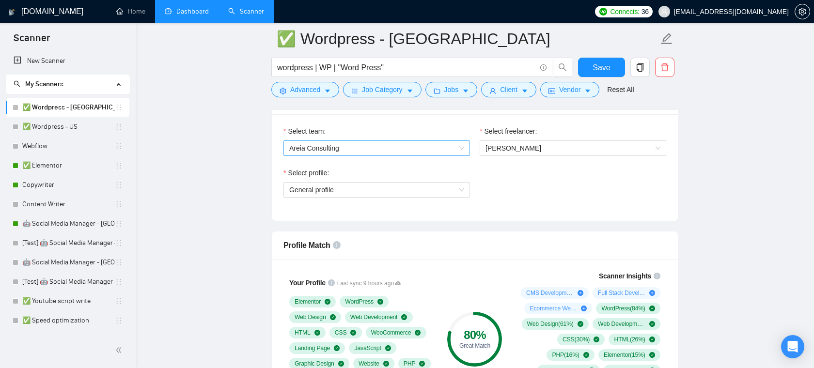
click at [329, 147] on span "Areia Consulting" at bounding box center [376, 148] width 175 height 15
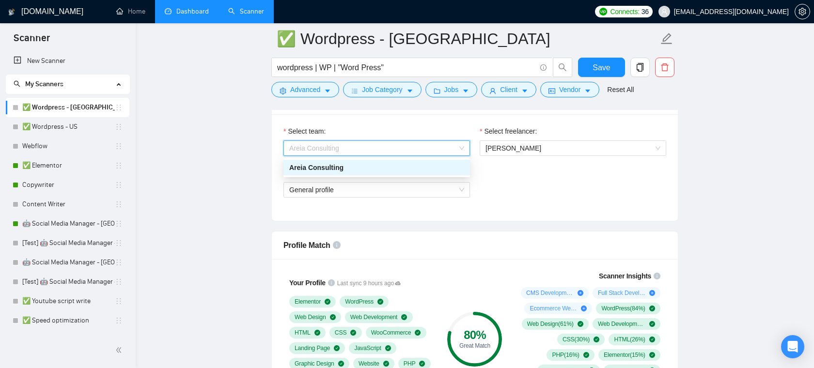
click at [324, 163] on div "Areia Consulting" at bounding box center [376, 167] width 175 height 11
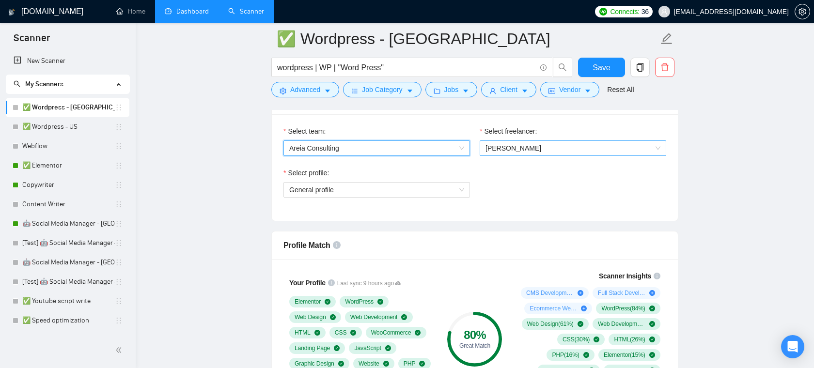
click at [529, 144] on span "[PERSON_NAME]" at bounding box center [513, 148] width 56 height 8
click at [556, 122] on div "Select team: Areia Consulting Select freelancer: [PERSON_NAME] Puerta Select pr…" at bounding box center [475, 167] width 406 height 107
click at [546, 155] on span "[PERSON_NAME]" at bounding box center [572, 148] width 175 height 15
